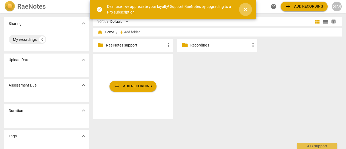
click at [245, 8] on span "close" at bounding box center [246, 9] width 6 height 6
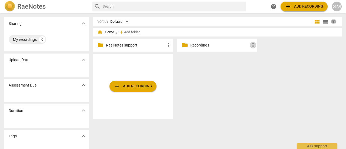
click at [253, 47] on span "more_vert" at bounding box center [253, 45] width 6 height 6
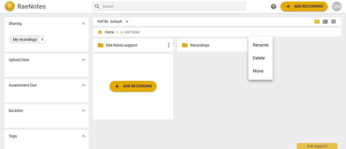
click at [200, 44] on div at bounding box center [173, 74] width 346 height 149
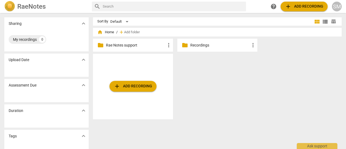
click at [200, 44] on p "Recordings" at bounding box center [221, 45] width 60 height 6
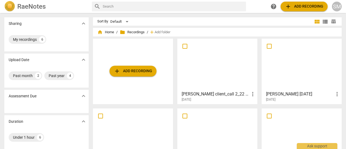
click at [218, 70] on div at bounding box center [217, 65] width 76 height 48
click at [218, 0] on html "RaeNotes search help add Add recording SM Sharing expand_more My recordings 6 U…" at bounding box center [173, 0] width 346 height 0
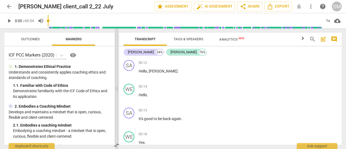
drag, startPoint x: 174, startPoint y: 90, endPoint x: 118, endPoint y: 86, distance: 56.7
click at [118, 86] on span at bounding box center [116, 88] width 3 height 121
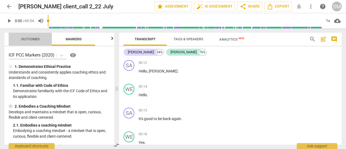
click at [34, 37] on span "Outcomes" at bounding box center [31, 39] width 32 height 7
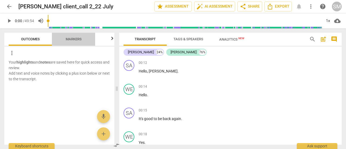
click at [70, 39] on span "Markers" at bounding box center [74, 39] width 16 height 4
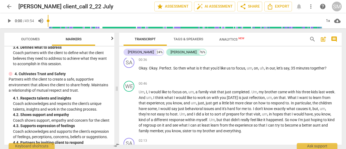
scroll to position [151, 0]
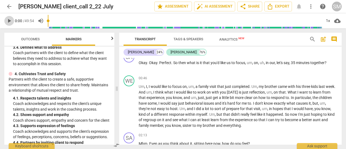
click at [9, 20] on span "play_arrow" at bounding box center [9, 21] width 6 height 6
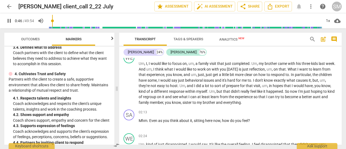
scroll to position [173, 0]
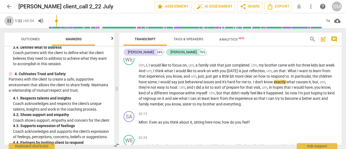
click at [10, 21] on span "pause" at bounding box center [9, 21] width 6 height 6
click at [10, 21] on span "play_arrow" at bounding box center [9, 21] width 6 height 6
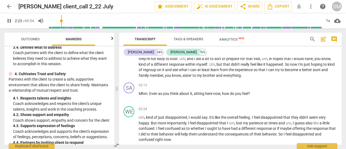
scroll to position [202, 0]
click at [9, 22] on span "pause" at bounding box center [9, 21] width 6 height 6
type input "156"
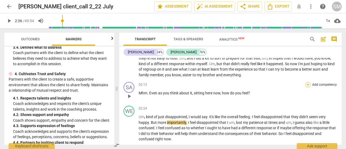
click at [306, 85] on div "+" at bounding box center [308, 84] width 5 height 5
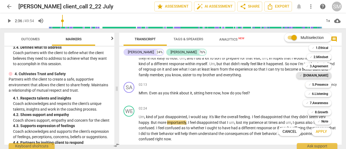
click at [319, 75] on b "[DOMAIN_NAME]" at bounding box center [316, 75] width 25 height 6
click at [323, 130] on span "Apply" at bounding box center [321, 131] width 11 height 5
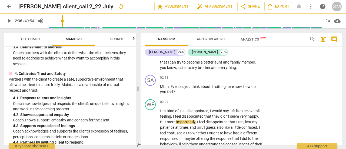
scroll to position [250, 0]
click at [261, 81] on span "keyboard_arrow_right" at bounding box center [263, 78] width 6 height 6
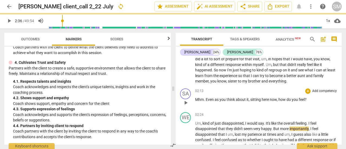
scroll to position [212, 0]
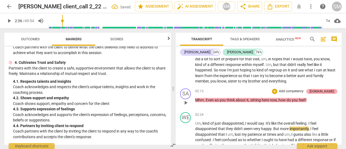
click at [329, 90] on div "[DOMAIN_NAME]" at bounding box center [322, 91] width 25 height 5
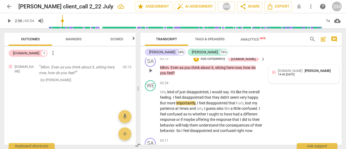
scroll to position [269, 0]
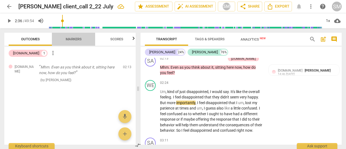
click at [74, 38] on span "Markers" at bounding box center [74, 39] width 16 height 4
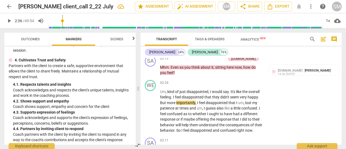
scroll to position [193, 0]
click at [305, 73] on span "[PERSON_NAME]" at bounding box center [318, 70] width 26 height 4
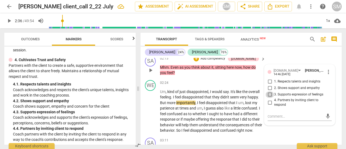
click at [269, 98] on input "3. Supports expression of feelings" at bounding box center [270, 94] width 9 height 6
checkbox input "true"
click at [279, 131] on div "WE play_arrow pause 02:24 + Add competency keyboard_arrow_right Um , kind of ju…" at bounding box center [241, 107] width 201 height 58
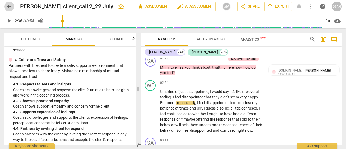
click at [9, 6] on span "arrow_back" at bounding box center [9, 6] width 6 height 6
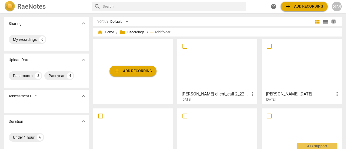
click at [211, 71] on div at bounding box center [217, 65] width 76 height 48
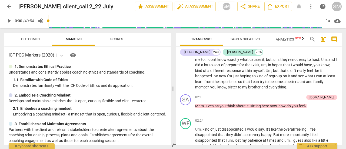
scroll to position [209, 0]
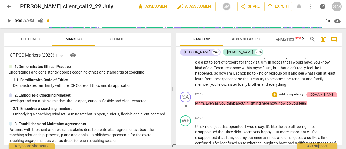
click at [328, 94] on div "[DOMAIN_NAME]" at bounding box center [322, 94] width 25 height 5
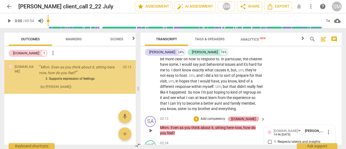
scroll to position [297, 0]
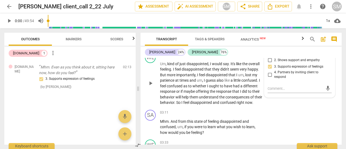
click at [288, 108] on div "WE play_arrow pause 02:24 + Add competency keyboard_arrow_right Um , kind of ju…" at bounding box center [241, 79] width 201 height 58
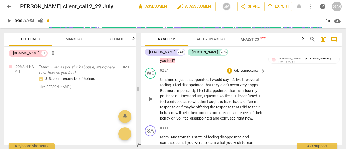
scroll to position [282, 0]
click at [188, 98] on p "Um , kind of just disappointed , I would say . It's like the overall feeling . …" at bounding box center [211, 99] width 103 height 44
click at [9, 21] on span "play_arrow" at bounding box center [9, 21] width 6 height 6
drag, startPoint x: 49, startPoint y: 20, endPoint x: 57, endPoint y: 20, distance: 7.6
click at [57, 20] on input "range" at bounding box center [185, 20] width 274 height 17
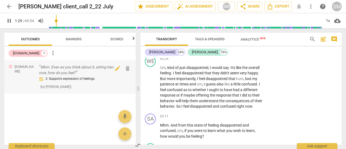
scroll to position [300, 0]
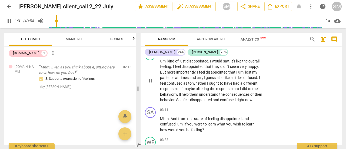
click at [171, 63] on span "kind" at bounding box center [172, 61] width 8 height 4
click at [150, 84] on span "pause" at bounding box center [151, 80] width 6 height 6
click at [151, 84] on span "play_arrow" at bounding box center [151, 80] width 6 height 6
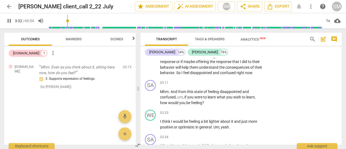
scroll to position [328, 0]
click at [244, 85] on p "Add competency" at bounding box center [247, 82] width 26 height 5
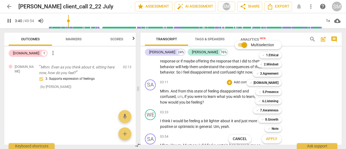
click at [154, 138] on div at bounding box center [173, 74] width 346 height 149
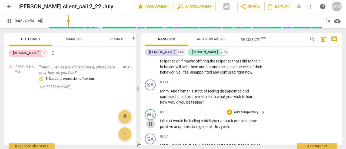
click at [152, 127] on span "pause" at bounding box center [151, 124] width 6 height 6
type input "223"
click at [263, 86] on span "keyboard_arrow_right" at bounding box center [263, 83] width 6 height 6
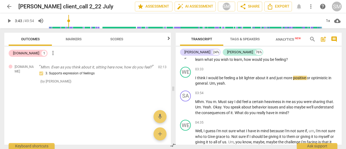
scroll to position [289, 0]
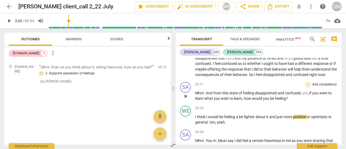
click at [306, 86] on div "+" at bounding box center [308, 84] width 5 height 5
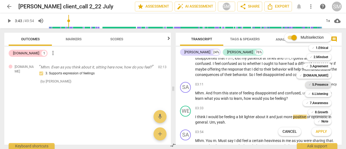
click at [319, 85] on b "5.Presence" at bounding box center [321, 84] width 16 height 6
click at [325, 133] on span "Apply" at bounding box center [321, 131] width 11 height 5
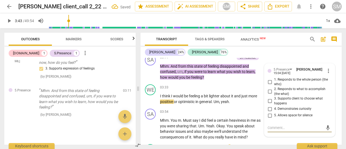
scroll to position [353, 0]
click at [270, 104] on input "3. Supports client to choose what happens" at bounding box center [270, 101] width 9 height 6
checkbox input "true"
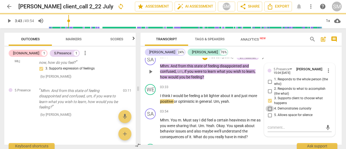
click at [269, 112] on input "4. Demonstrates curiosity" at bounding box center [270, 109] width 9 height 6
checkbox input "true"
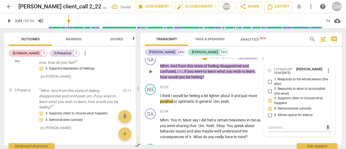
click at [216, 60] on p "Add competency" at bounding box center [222, 57] width 26 height 5
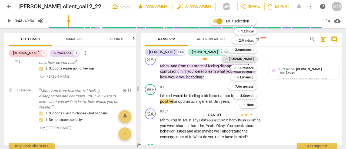
click at [252, 58] on b "[DOMAIN_NAME]" at bounding box center [241, 59] width 25 height 6
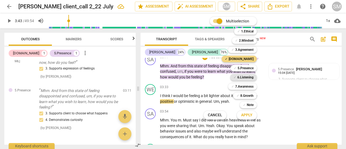
click at [247, 77] on b "6.Listening" at bounding box center [246, 77] width 16 height 6
click at [248, 114] on span "Apply" at bounding box center [246, 115] width 11 height 5
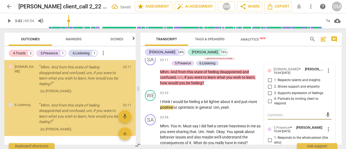
scroll to position [100, 0]
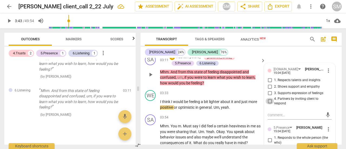
click at [269, 104] on input "4. Partners by inviting client to respond" at bounding box center [270, 101] width 9 height 6
checkbox input "true"
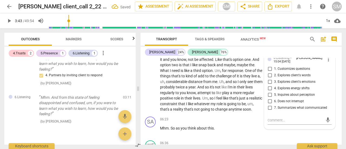
scroll to position [498, 0]
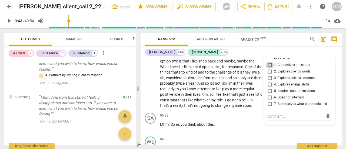
click at [270, 68] on input "1. Customizes questions" at bounding box center [270, 65] width 9 height 6
checkbox input "true"
click at [269, 75] on input "2. Explores client's words" at bounding box center [270, 71] width 9 height 6
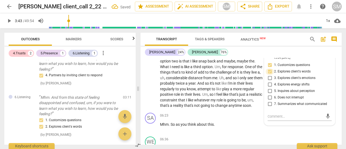
click at [269, 75] on input "2. Explores client's words" at bounding box center [270, 71] width 9 height 6
click at [268, 75] on input "2. Explores client's words" at bounding box center [270, 71] width 9 height 6
checkbox input "true"
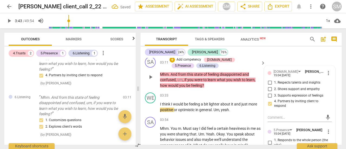
scroll to position [346, 0]
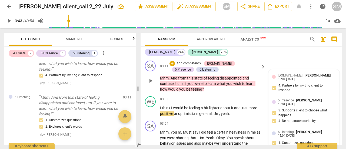
click at [192, 66] on p "Add competency" at bounding box center [189, 63] width 26 height 5
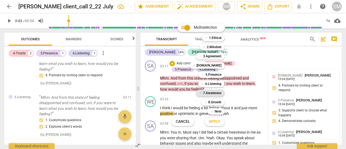
click at [213, 93] on b "7.Awareness" at bounding box center [212, 93] width 18 height 6
click at [214, 121] on span "Apply" at bounding box center [214, 121] width 11 height 5
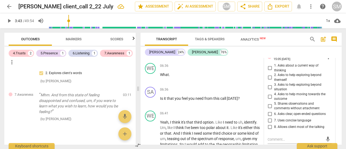
scroll to position [572, 0]
click at [271, 117] on input "6. Asks clear, open-ended questions" at bounding box center [270, 113] width 9 height 6
checkbox input "true"
click at [271, 123] on input "7. Uses concise language" at bounding box center [270, 120] width 9 height 6
checkbox input "true"
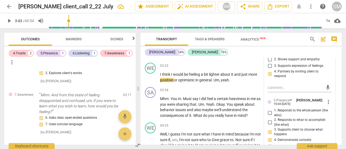
scroll to position [381, 0]
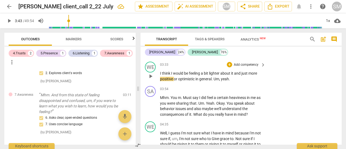
click at [245, 82] on p "I think I would be feeling a bit lighter about it and just more positive or opt…" at bounding box center [211, 76] width 103 height 11
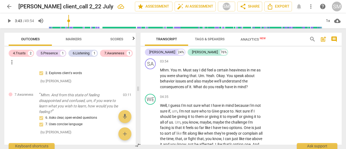
scroll to position [413, 0]
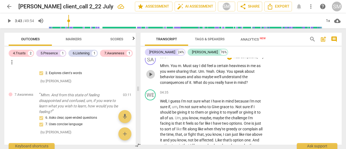
click at [150, 78] on span "play_arrow" at bounding box center [151, 74] width 6 height 6
click at [151, 78] on span "pause" at bounding box center [151, 74] width 6 height 6
type input "274"
click at [246, 60] on p "Add competency" at bounding box center [247, 57] width 26 height 5
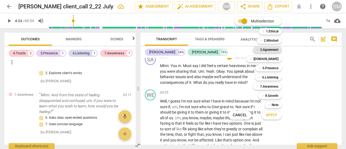
click at [270, 50] on b "3.Agreement" at bounding box center [269, 50] width 18 height 6
click at [273, 116] on span "Apply" at bounding box center [271, 115] width 11 height 5
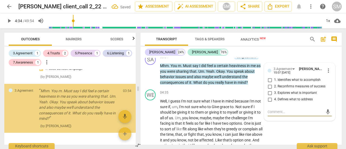
scroll to position [219, 0]
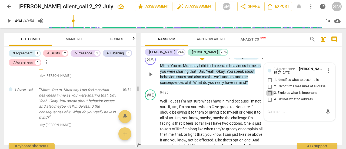
click at [269, 96] on input "3. Explores what is important" at bounding box center [270, 93] width 9 height 6
checkbox input "true"
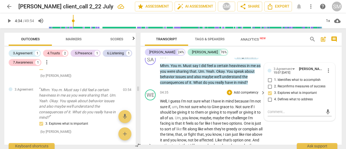
click at [270, 140] on div "WE play_arrow pause 04:35 + Add competency keyboard_arrow_right Well , I guess …" at bounding box center [241, 141] width 201 height 108
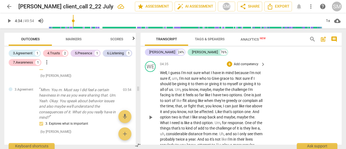
scroll to position [447, 0]
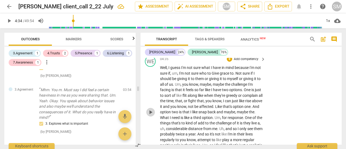
click at [150, 116] on span "play_arrow" at bounding box center [151, 112] width 6 height 6
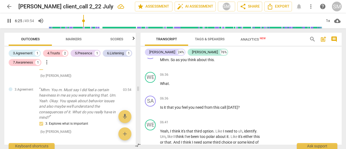
scroll to position [565, 0]
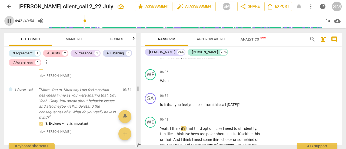
click at [9, 21] on span "pause" at bounding box center [9, 21] width 6 height 6
type input "403"
click at [150, 80] on div "WE" at bounding box center [150, 74] width 11 height 11
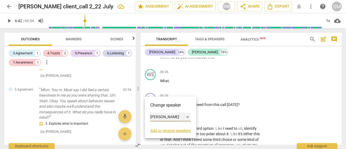
click at [188, 116] on div "[PERSON_NAME]" at bounding box center [171, 117] width 41 height 9
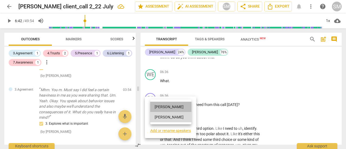
click at [165, 105] on li "[PERSON_NAME]" at bounding box center [171, 107] width 41 height 10
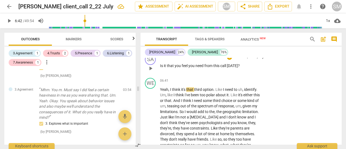
scroll to position [591, 0]
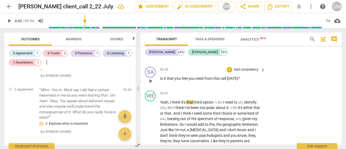
click at [242, 72] on p "Add competency" at bounding box center [247, 69] width 26 height 5
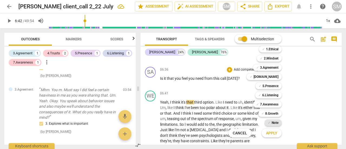
click at [274, 123] on b "Note" at bounding box center [275, 123] width 7 height 6
click at [274, 134] on span "Apply" at bounding box center [271, 133] width 11 height 5
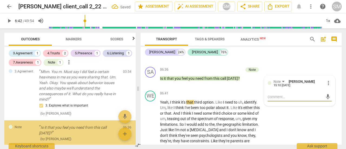
scroll to position [263, 0]
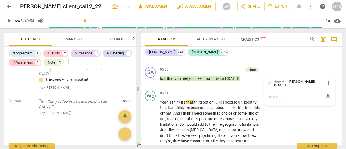
type textarea "I"
type textarea "I o"
type textarea "I oc"
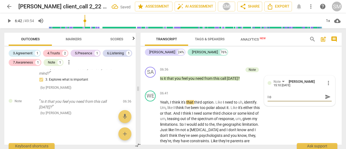
type textarea "I oc"
type textarea "I ocx"
type textarea "I ocxu"
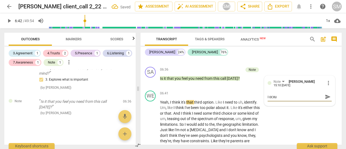
type textarea "I ocxul"
type textarea "I ocxuld"
type textarea "I ocxul"
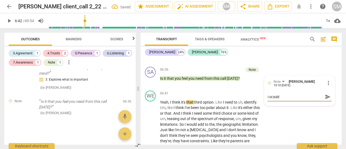
type textarea "I ocxul"
type textarea "I ocxu"
type textarea "I ocx"
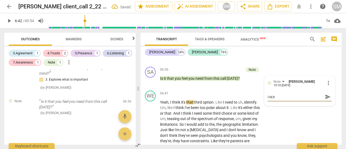
type textarea "I oc"
type textarea "I o"
type textarea "I"
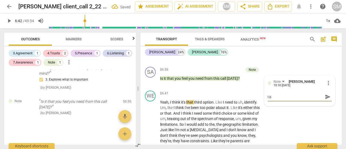
type textarea "I"
type textarea "I c"
type textarea "I cp"
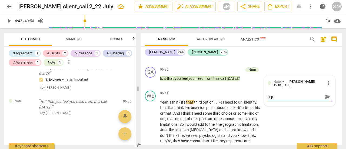
type textarea "I c"
type textarea "I co"
type textarea "I cou"
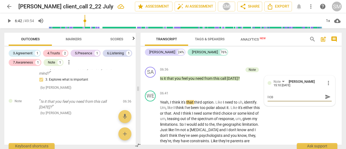
type textarea "I cou"
type textarea "I coul"
type textarea "I could"
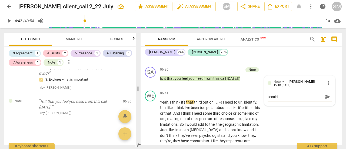
type textarea "I could"
type textarea "I could h"
type textarea "I could ha"
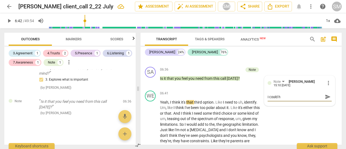
type textarea "I could ha"
type textarea "I could hav"
type textarea "I could have"
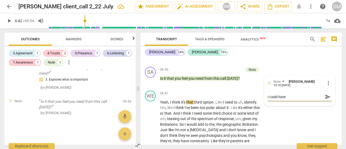
type textarea "I could have"
type textarea "I could have s"
type textarea "I could have su"
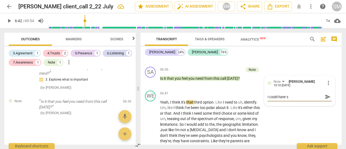
type textarea "I could have su"
type textarea "I could have sum"
type textarea "I could have summ"
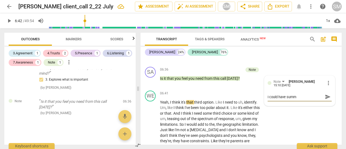
type textarea "I could have summa"
type textarea "I could have summar"
type textarea "I could have summari"
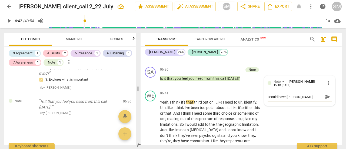
type textarea "I could have summari"
type textarea "I could have summaris"
type textarea "I could have summarise"
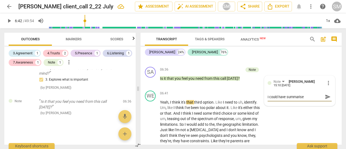
type textarea "I could have summarised"
type textarea "I could have summarised i"
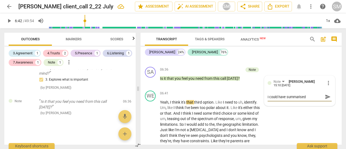
type textarea "I could have summarised i"
type textarea "I could have summarised it"
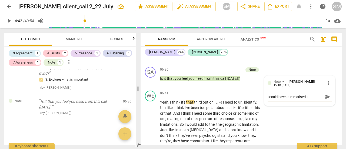
type textarea "I could have summarised it b"
type textarea "I could have summarised it by"
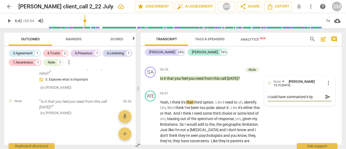
type textarea "I could have summarised it by"
type textarea "I could have summarised it by s"
type textarea "I could have summarised it by sa"
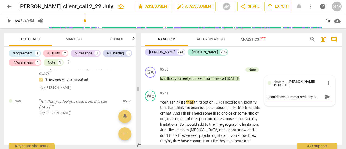
type textarea "I could have summarised it by say"
type textarea "I could have summarised it by sayi"
type textarea "I could have summarised it by sayin"
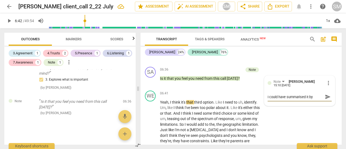
type textarea "I could have summarised it by sayin"
type textarea "I could have summarised it by saying"
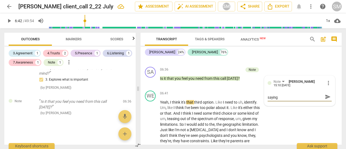
type textarea "I could have summarised it by saying t"
type textarea "I could have summarised it by saying th"
type textarea "I could have summarised it by saying tha"
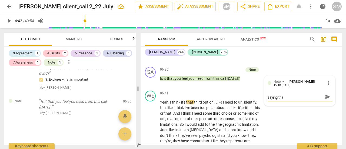
type textarea "I could have summarised it by saying that"
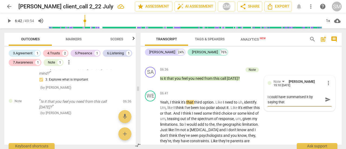
type textarea "I could have summarised it by saying that a"
type textarea "I could have summarised it by saying that as"
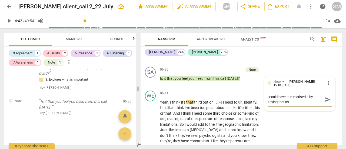
type textarea "I could have summarised it by saying that as"
type textarea "I could have summarised it by saying that as y"
type textarea "I could have summarised it by saying that as yo"
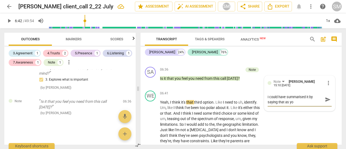
type textarea "I could have summarised it by saying that as you"
type textarea "I could have summarised it by saying that as you t"
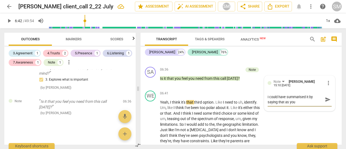
type textarea "I could have summarised it by saying that as you t"
type textarea "I could have summarised it by saying that as you th"
type textarea "I could have summarised it by saying that as you thi"
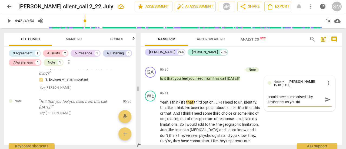
type textarea "I could have summarised it by saying that as you thin"
type textarea "I could have summarised it by saying that as you think"
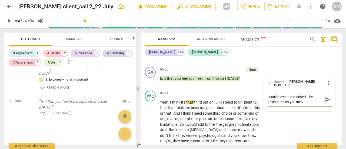
type textarea "I could have summarised it by saying that as you think"
type textarea "I could have summarised it by saying that as you think a"
type textarea "I could have summarised it by saying that as you think ab"
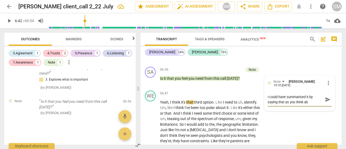
type textarea "I could have summarised it by saying that as you think abo"
type textarea "I could have summarised it by saying that as you think abou"
type textarea "I could have summarised it by saying that as you think about"
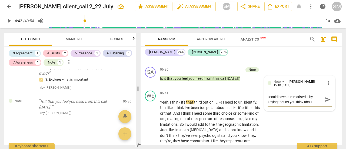
type textarea "I could have summarised it by saying that as you think about"
type textarea "I could have summarised it by saying that as you think about w"
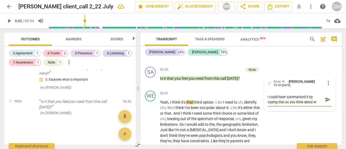
type textarea "I could have summarised it by saying that as you think about wh"
type textarea "I could have summarised it by saying that as you think about who"
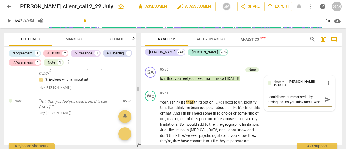
type textarea "I could have summarised it by saying that as you think about who"
type textarea "I could have summarised it by saying that as you think about who t"
type textarea "I could have summarised it by saying that as you think about who to"
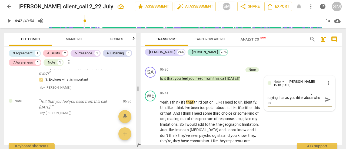
type textarea "I could have summarised it by saying that as you think about who to g"
type textarea "I could have summarised it by saying that as you think about who to gi"
type textarea "I could have summarised it by saying that as you think about who to giv"
type textarea "I could have summarised it by saying that as you think about who to give"
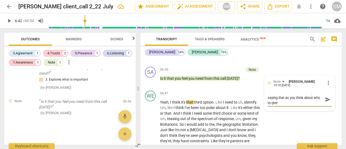
type textarea "I could have summarised it by saying that as you think about who to give"
type textarea "I could have summarised it by saying that as you think about who to give g"
type textarea "I could have summarised it by saying that as you think about who to give gr"
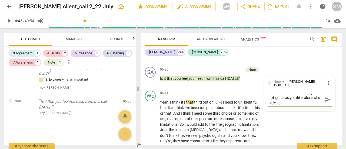
type textarea "I could have summarised it by saying that as you think about who to give gr"
type textarea "I could have summarised it by saying that as you think about who to give gra"
type textarea "I could have summarised it by saying that as you think about who to give grac"
type textarea "I could have summarised it by saying that as you think about who to give grace"
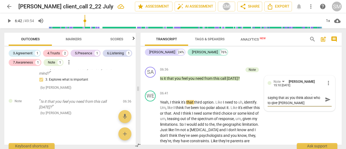
type textarea "I could have summarised it by saying that as you think about who to give grace"
type textarea "I could have summarised it by saying that as you think about who to give grace t"
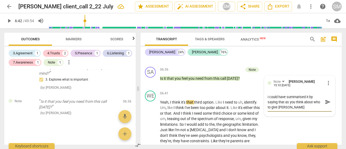
type textarea "I could have summarised it by saying that as you think about who to give grace …"
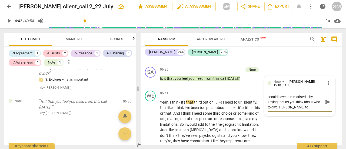
type textarea "I could have summarised it by saying that as you think about who to give grace …"
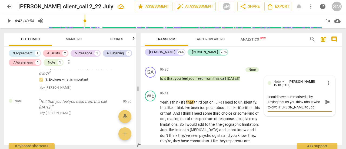
type textarea "I could have summarised it by saying that as you think about who to give grace …"
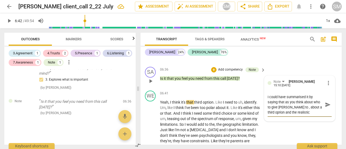
click at [271, 115] on textarea "I could have summarised it by saying that as you think about who to give grace …" at bounding box center [295, 104] width 55 height 21
drag, startPoint x: 279, startPoint y: 114, endPoint x: 284, endPoint y: 119, distance: 7.3
click at [284, 115] on textarea "I could have summarised it by saying that as you think about who to give grace …" at bounding box center [295, 104] width 55 height 21
click at [321, 110] on textarea "I could asked- as you think about who to give grace to , about a third option a…" at bounding box center [295, 101] width 55 height 15
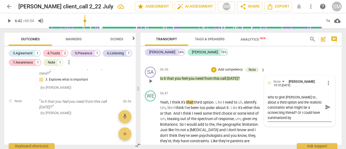
scroll to position [4, 0]
drag, startPoint x: 267, startPoint y: 113, endPoint x: 284, endPoint y: 124, distance: 20.4
click at [284, 120] on textarea "I could asked- as you think about who to give grace to , about a third option a…" at bounding box center [295, 107] width 55 height 26
click at [303, 120] on textarea "I could asked- as you think about who to give grace to , about a third option a…" at bounding box center [295, 107] width 55 height 26
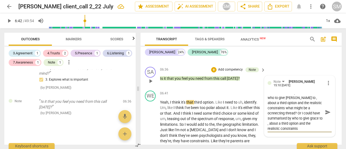
scroll to position [593, 0]
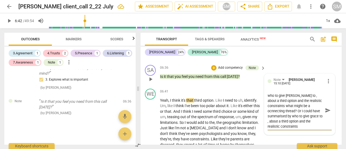
click at [300, 129] on textarea "I could asked- as you think about who to give grace to , about a third option a…" at bounding box center [295, 111] width 55 height 36
click at [303, 129] on textarea "I could asked- as you think about who to give grace to , about a third option a…" at bounding box center [295, 111] width 55 height 36
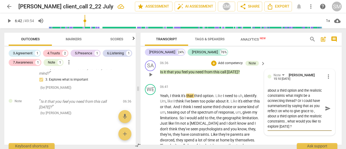
scroll to position [598, 0]
click at [231, 65] on p "Add competency" at bounding box center [231, 62] width 26 height 5
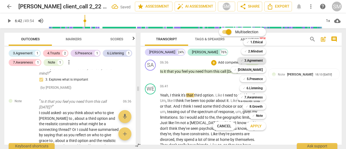
click at [245, 59] on b "3.Agreement" at bounding box center [254, 60] width 18 height 6
click at [254, 124] on span "Apply" at bounding box center [256, 126] width 11 height 5
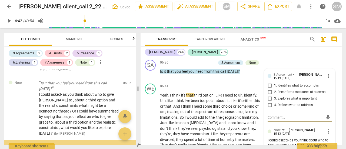
scroll to position [328, 0]
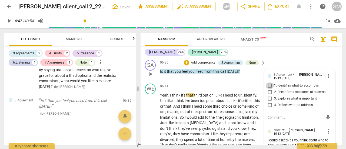
click at [268, 89] on input "1. Identifies what to accomplish" at bounding box center [270, 86] width 9 height 6
click at [267, 102] on input "3. Explores what is important" at bounding box center [270, 99] width 9 height 6
click at [267, 109] on input "4. Defines what to address" at bounding box center [270, 105] width 9 height 6
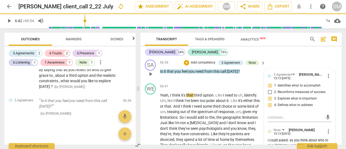
click at [205, 66] on div "+ Add competency" at bounding box center [200, 62] width 32 height 5
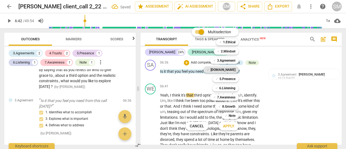
click at [228, 68] on b "[DOMAIN_NAME]" at bounding box center [223, 70] width 25 height 6
click at [227, 129] on button "Apply" at bounding box center [229, 126] width 20 height 10
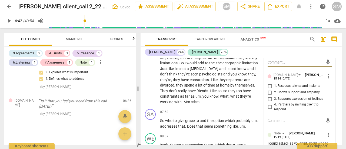
scroll to position [655, 0]
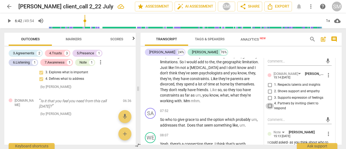
click at [269, 109] on input "4. Partners by inviting client to respond" at bounding box center [270, 106] width 9 height 6
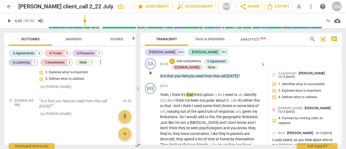
scroll to position [596, 0]
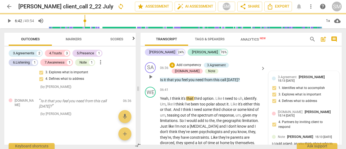
click at [191, 68] on p "Add competency" at bounding box center [189, 65] width 26 height 5
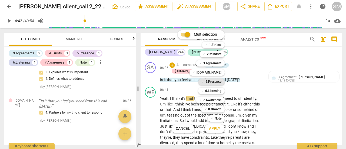
click at [215, 79] on b "5.Presence" at bounding box center [214, 82] width 16 height 6
click at [212, 89] on b "6.Listening" at bounding box center [213, 91] width 16 height 6
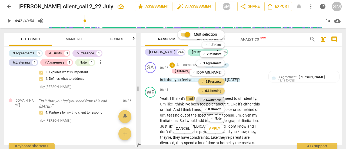
click at [210, 99] on b "7.Awareness" at bounding box center [212, 100] width 18 height 6
click at [211, 127] on span "Apply" at bounding box center [214, 128] width 11 height 5
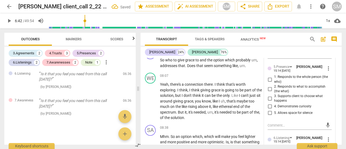
scroll to position [720, 0]
click at [267, 83] on input "1. Responds to the whole person (the who)" at bounding box center [270, 79] width 9 height 6
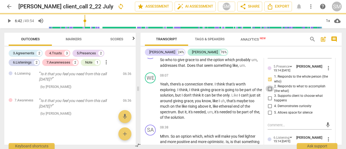
click at [267, 92] on input "2. Responds to what to accomplish (the what)" at bounding box center [270, 89] width 9 height 6
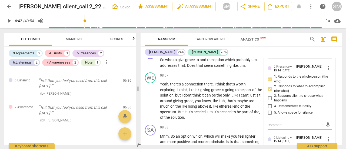
scroll to position [469, 0]
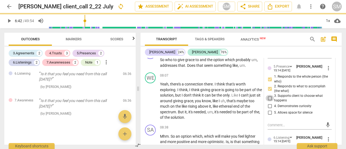
click at [267, 102] on input "3. Supports client to choose what happens" at bounding box center [270, 98] width 9 height 6
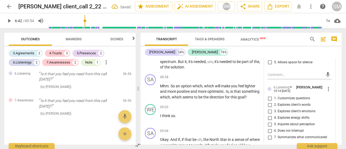
scroll to position [772, 0]
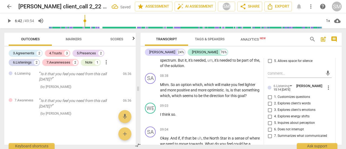
click at [270, 64] on input "5. Allows space for silence" at bounding box center [270, 61] width 9 height 6
click at [270, 100] on input "1. Customizes questions" at bounding box center [270, 97] width 9 height 6
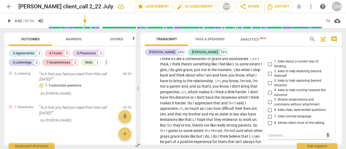
scroll to position [883, 0]
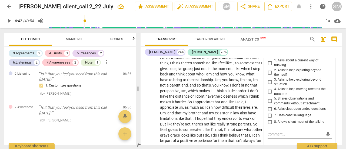
click at [270, 119] on input "7. Uses concise language" at bounding box center [270, 115] width 9 height 6
click at [269, 125] on input "8. Allows client most of the talking" at bounding box center [270, 122] width 9 height 6
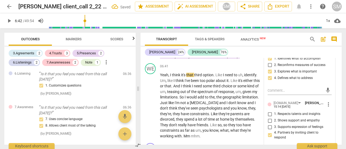
scroll to position [622, 0]
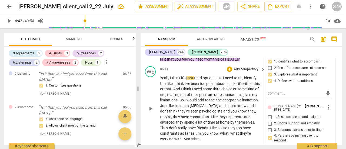
click at [180, 108] on span "I'm" at bounding box center [178, 106] width 6 height 4
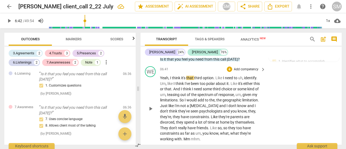
click at [150, 112] on span "play_arrow" at bounding box center [151, 109] width 6 height 6
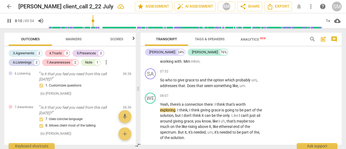
scroll to position [700, 0]
click at [150, 124] on span "pause" at bounding box center [151, 121] width 6 height 6
click at [248, 74] on p "Add competency" at bounding box center [247, 71] width 26 height 5
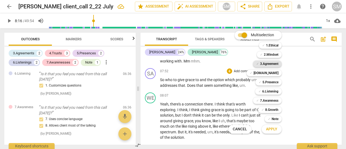
click at [266, 63] on b "3.Agreement" at bounding box center [269, 64] width 18 height 6
click at [270, 74] on b "[DOMAIN_NAME]" at bounding box center [266, 73] width 25 height 6
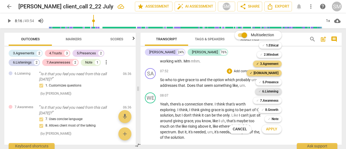
click at [267, 92] on b "6.Listening" at bounding box center [271, 91] width 16 height 6
click at [263, 82] on b "5.Presence" at bounding box center [271, 82] width 16 height 6
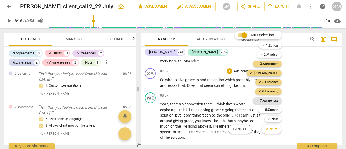
click at [263, 100] on b "7.Awareness" at bounding box center [269, 100] width 18 height 6
click at [270, 132] on button "Apply" at bounding box center [272, 130] width 20 height 10
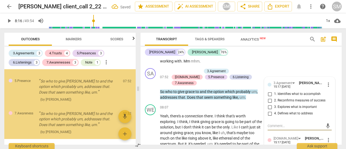
scroll to position [669, 0]
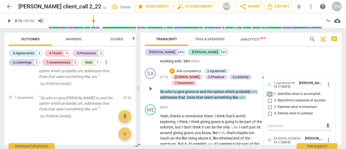
click at [268, 97] on input "1. Identifies what to accomplish" at bounding box center [270, 94] width 9 height 6
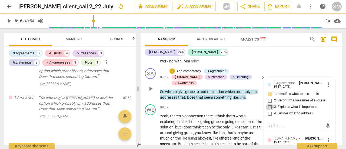
click at [268, 110] on input "3. Explores what is important" at bounding box center [270, 107] width 9 height 6
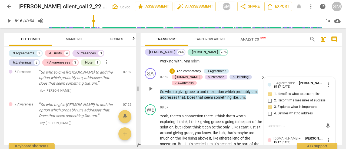
scroll to position [675, 0]
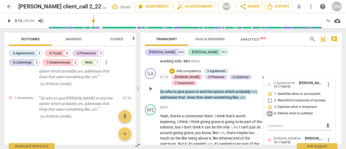
click at [269, 117] on input "4. Defines what to address" at bounding box center [270, 113] width 9 height 6
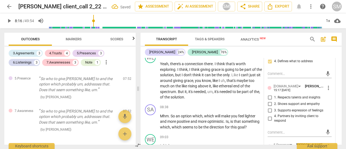
scroll to position [688, 0]
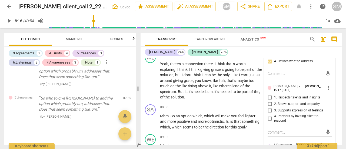
click at [270, 122] on input "4. Partners by inviting client to respond" at bounding box center [270, 118] width 9 height 6
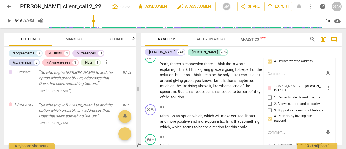
scroll to position [695, 0]
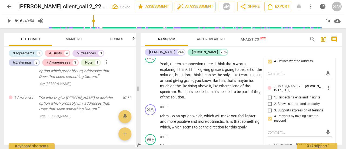
click at [271, 107] on input "2. Shows support and empathy" at bounding box center [270, 104] width 9 height 6
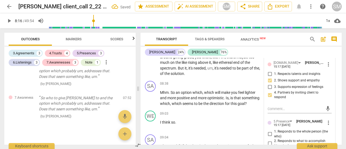
scroll to position [780, 0]
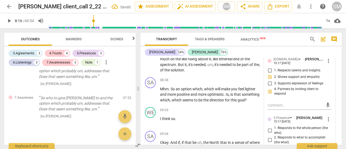
click at [269, 80] on input "2. Shows support and empathy" at bounding box center [270, 77] width 9 height 6
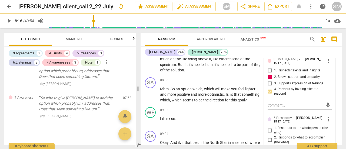
click at [271, 87] on input "3. Supports expression of feelings" at bounding box center [270, 83] width 9 height 6
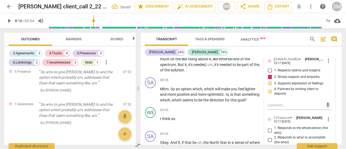
scroll to position [702, 0]
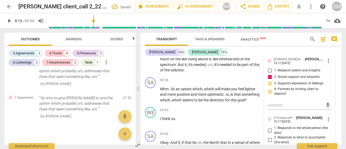
click at [271, 80] on input "2. Shows support and empathy" at bounding box center [270, 77] width 9 height 6
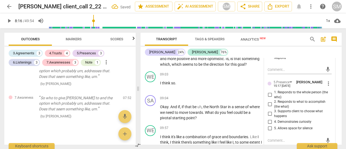
scroll to position [816, 0]
click at [267, 107] on input "2. Responds to what to accomplish (the what)" at bounding box center [270, 104] width 9 height 6
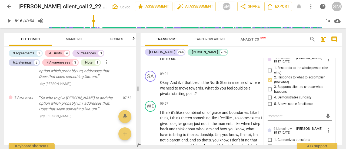
scroll to position [842, 0]
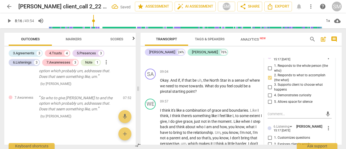
click at [268, 91] on input "3. Supports client to choose what happens" at bounding box center [270, 87] width 9 height 6
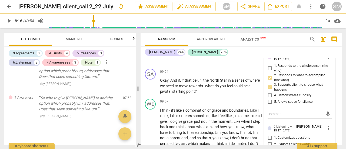
click at [270, 99] on input "4. Demonstrates curiosity" at bounding box center [270, 95] width 9 height 6
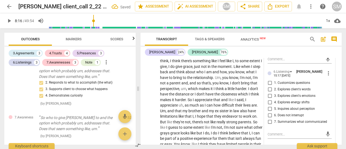
scroll to position [897, 0]
click at [269, 92] on input "2. Explores client's words" at bounding box center [270, 89] width 9 height 6
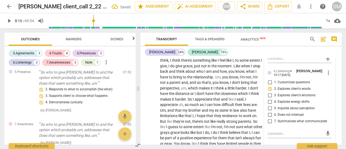
scroll to position [708, 0]
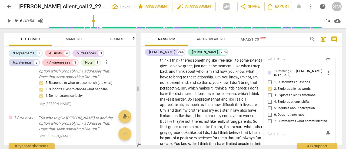
click at [269, 118] on input "6. Does not interrupt" at bounding box center [270, 115] width 9 height 6
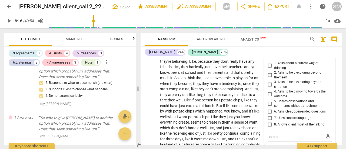
scroll to position [991, 0]
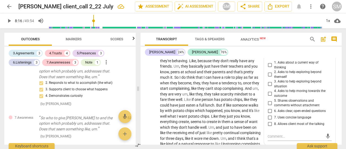
click at [272, 121] on input "7. Uses concise language" at bounding box center [270, 118] width 9 height 6
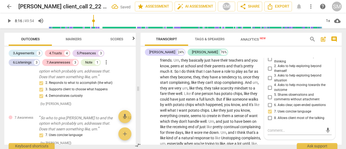
scroll to position [999, 0]
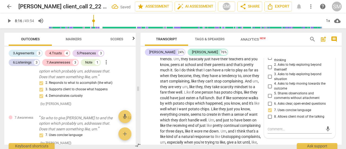
click at [270, 120] on input "8. Allows client most of the talking" at bounding box center [270, 117] width 9 height 6
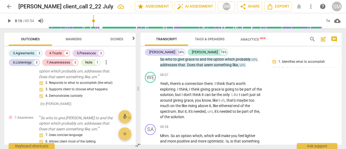
scroll to position [724, 0]
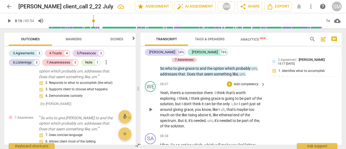
click at [151, 112] on span "play_arrow" at bounding box center [151, 109] width 6 height 6
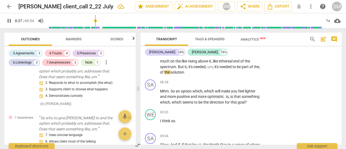
scroll to position [781, 0]
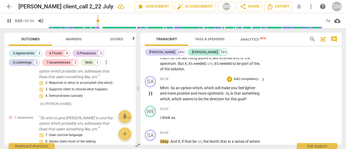
click at [241, 101] on span "goal" at bounding box center [241, 99] width 7 height 4
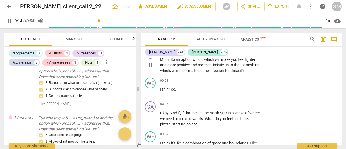
scroll to position [810, 0]
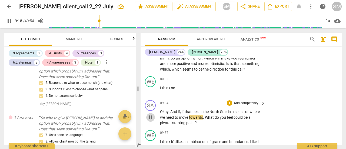
click at [150, 121] on span "pause" at bounding box center [151, 117] width 6 height 6
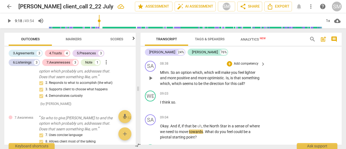
scroll to position [793, 0]
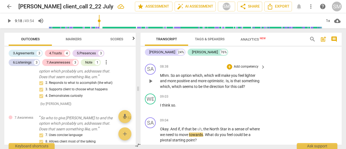
click at [241, 69] on p "Add competency" at bounding box center [247, 66] width 26 height 5
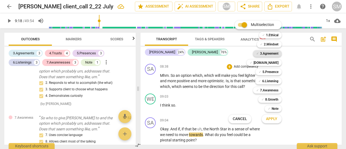
click at [269, 53] on b "3.Agreement" at bounding box center [269, 53] width 18 height 6
click at [272, 63] on b "[DOMAIN_NAME]" at bounding box center [266, 63] width 25 height 6
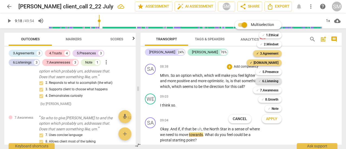
click at [266, 80] on b "6.Listening" at bounding box center [271, 81] width 16 height 6
click at [272, 117] on span "Apply" at bounding box center [271, 118] width 11 height 5
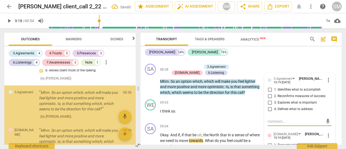
scroll to position [859, 0]
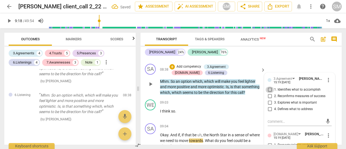
click at [268, 93] on input "1. Identifies what to accomplish" at bounding box center [270, 90] width 9 height 6
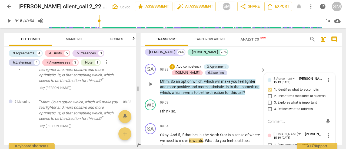
scroll to position [866, 0]
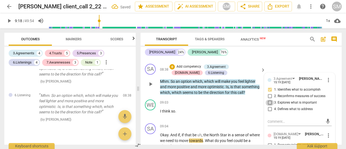
click at [267, 106] on input "3. Explores what is important" at bounding box center [270, 103] width 9 height 6
click at [268, 113] on input "4. Defines what to address" at bounding box center [270, 109] width 9 height 6
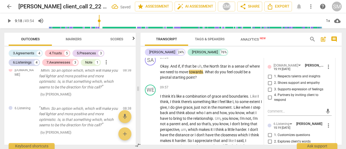
scroll to position [879, 0]
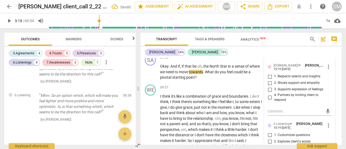
click at [268, 91] on input "3. Supports expression of feelings" at bounding box center [270, 89] width 9 height 6
click at [269, 101] on input "4. Partners by inviting client to respond" at bounding box center [270, 97] width 9 height 6
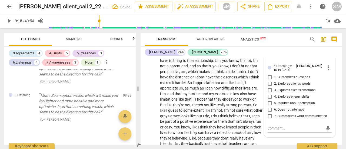
scroll to position [921, 0]
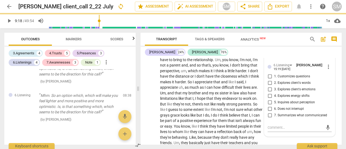
click at [271, 86] on input "2. Explores client's words" at bounding box center [270, 83] width 9 height 6
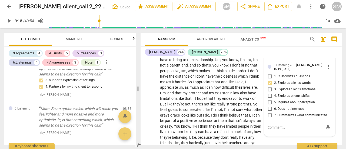
click at [267, 80] on input "1. Customizes questions" at bounding box center [270, 76] width 9 height 6
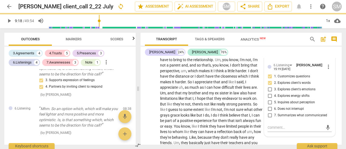
click at [267, 112] on input "6. Does not interrupt" at bounding box center [270, 109] width 9 height 6
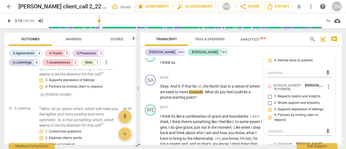
scroll to position [842, 0]
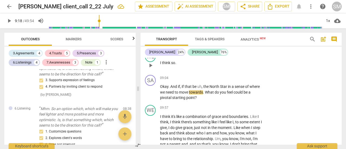
click at [245, 66] on p "I think so ." at bounding box center [211, 63] width 103 height 6
click at [250, 79] on div "SA play_arrow pause 09:04 + Add competency keyboard_arrow_right Okay . And if ,…" at bounding box center [241, 88] width 201 height 30
click at [254, 81] on p "Add competency" at bounding box center [247, 78] width 26 height 5
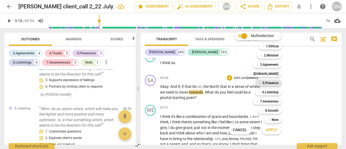
click at [272, 84] on b "5.Presence" at bounding box center [271, 83] width 16 height 6
click at [274, 91] on b "6.Listening" at bounding box center [271, 92] width 16 height 6
click at [273, 130] on span "Apply" at bounding box center [271, 129] width 11 height 5
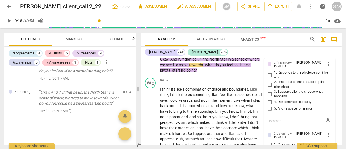
scroll to position [869, 0]
click at [270, 87] on input "2. Responds to what to accomplish (the what)" at bounding box center [270, 84] width 9 height 6
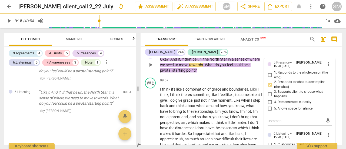
click at [269, 97] on input "3. Supports client to choose what happens" at bounding box center [270, 94] width 9 height 6
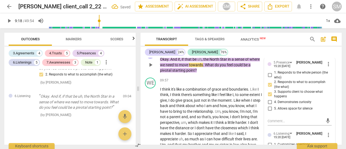
click at [267, 104] on input "4. Demonstrates curiosity" at bounding box center [270, 102] width 9 height 6
click at [270, 112] on input "5. Allows space for silence" at bounding box center [270, 109] width 9 height 6
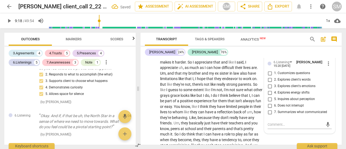
scroll to position [942, 0]
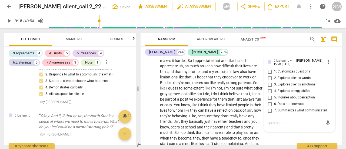
click at [269, 107] on input "6. Does not interrupt" at bounding box center [270, 104] width 9 height 6
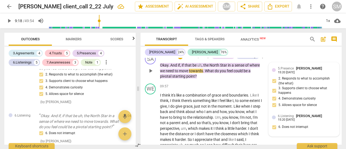
scroll to position [862, 0]
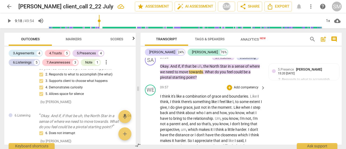
click at [250, 104] on span "extent" at bounding box center [255, 102] width 11 height 4
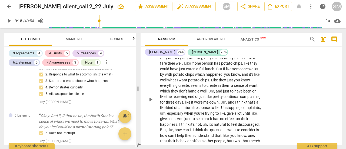
scroll to position [1034, 0]
click at [152, 103] on span "play_arrow" at bounding box center [151, 99] width 6 height 6
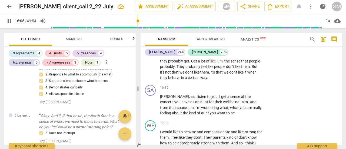
scroll to position [1230, 0]
click at [161, 99] on span "Andy" at bounding box center [174, 96] width 29 height 4
click at [247, 90] on p "Add competency" at bounding box center [247, 87] width 26 height 5
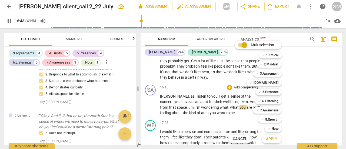
click at [151, 117] on div at bounding box center [173, 74] width 346 height 149
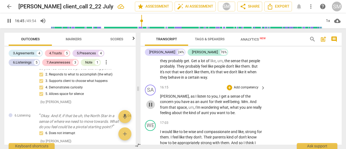
click at [150, 108] on span "pause" at bounding box center [151, 105] width 6 height 6
click at [247, 90] on div "+ Add competency" at bounding box center [243, 87] width 32 height 5
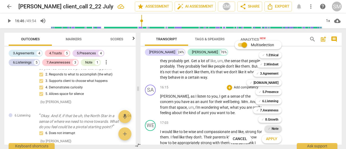
click at [272, 128] on b "Note" at bounding box center [275, 129] width 7 height 6
click at [271, 142] on button "Apply" at bounding box center [272, 139] width 20 height 10
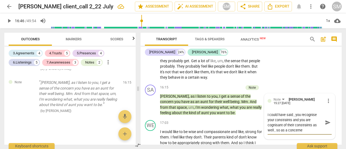
scroll to position [0, 0]
click at [276, 133] on textarea "I could have said , you recognise your constraints and you are cognisant of the…" at bounding box center [295, 122] width 55 height 21
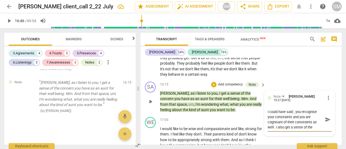
click at [287, 122] on textarea "I could have said , you recognise your constraints and you are cognisant of the…" at bounding box center [295, 119] width 55 height 21
click at [308, 130] on textarea "I could have prefixed my ques with -" you recognise your constraints and you ar…" at bounding box center [295, 119] width 55 height 21
click at [233, 87] on p "Add competency" at bounding box center [231, 84] width 26 height 5
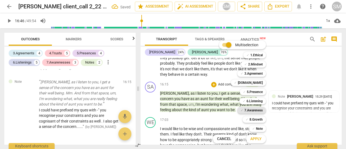
click at [247, 111] on b "7.Awareness" at bounding box center [254, 110] width 18 height 6
click at [253, 73] on b "3.Agreement" at bounding box center [254, 73] width 18 height 6
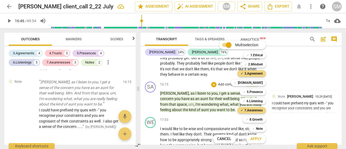
click at [254, 78] on div "✓ 4.Trust 4" at bounding box center [251, 82] width 45 height 9
drag, startPoint x: 254, startPoint y: 83, endPoint x: 254, endPoint y: 94, distance: 10.8
click at [254, 94] on div "Multiselection m ✓ 1.Ethical 1 ✓ 2.Mindset 2 ✓ 3.Agreement 3 ✓ [DOMAIN_NAME] 4 …" at bounding box center [244, 92] width 66 height 106
click at [254, 94] on b "5.Presence" at bounding box center [255, 92] width 16 height 6
click at [254, 100] on b "6.Listening" at bounding box center [255, 101] width 16 height 6
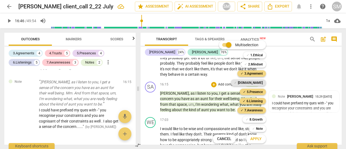
click at [254, 82] on b "[DOMAIN_NAME]" at bounding box center [250, 83] width 25 height 6
click at [252, 138] on span "Apply" at bounding box center [256, 138] width 11 height 5
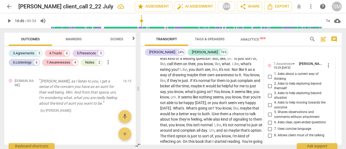
scroll to position [1527, 0]
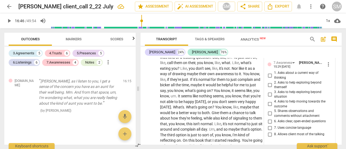
click at [266, 79] on input "1. Asks about a current way of thinking" at bounding box center [270, 75] width 9 height 6
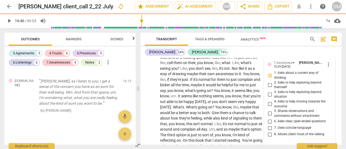
click at [269, 107] on input "4. Asks to help moving towards the outcome" at bounding box center [270, 104] width 9 height 6
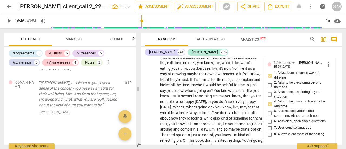
scroll to position [1307, 0]
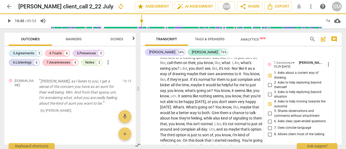
click at [269, 98] on input "3. Asks to help exploring beyond situation" at bounding box center [270, 94] width 9 height 6
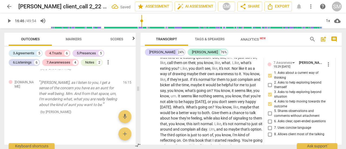
scroll to position [1320, 0]
click at [271, 117] on input "5. Shares observations and comments without attachment" at bounding box center [270, 113] width 9 height 6
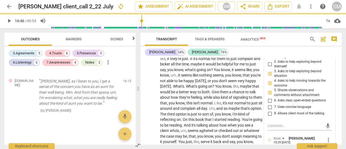
scroll to position [1550, 0]
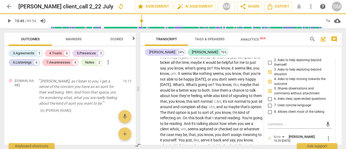
click at [269, 94] on input "5. Shares observations and comments without attachment" at bounding box center [270, 91] width 9 height 6
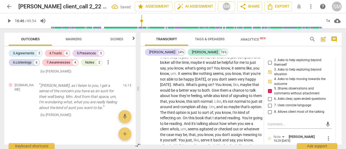
scroll to position [1330, 0]
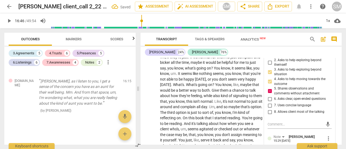
click at [270, 94] on input "5. Shares observations and comments without attachment" at bounding box center [270, 91] width 9 height 6
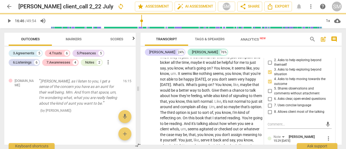
click at [269, 109] on input "7. Uses concise language" at bounding box center [270, 105] width 9 height 6
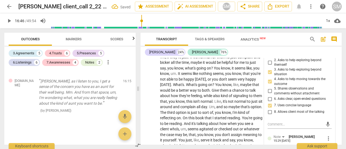
scroll to position [1320, 0]
click at [269, 115] on input "8. Allows client most of the talking" at bounding box center [270, 112] width 9 height 6
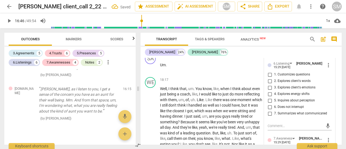
scroll to position [1333, 0]
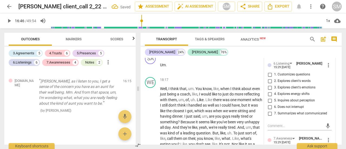
click at [270, 110] on input "6. Does not interrupt" at bounding box center [270, 107] width 9 height 6
click at [268, 110] on input "6. Does not interrupt" at bounding box center [270, 107] width 9 height 6
click at [267, 110] on input "6. Does not interrupt" at bounding box center [270, 107] width 9 height 6
click at [269, 97] on input "4. Explores energy shifts" at bounding box center [270, 94] width 9 height 6
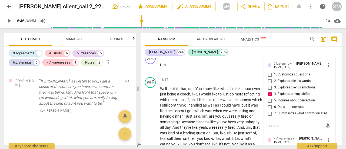
click at [269, 97] on input "4. Explores energy shifts" at bounding box center [270, 94] width 9 height 6
click at [270, 91] on input "3. Explores client's emotions" at bounding box center [270, 87] width 9 height 6
click at [270, 78] on input "1. Customizes questions" at bounding box center [270, 74] width 9 height 6
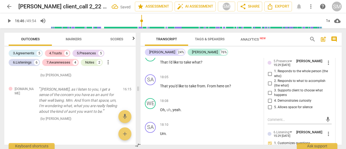
scroll to position [1382, 0]
click at [272, 105] on input "4. Demonstrates curiosity" at bounding box center [270, 101] width 9 height 6
click at [270, 111] on input "5. Allows space for silence" at bounding box center [270, 108] width 9 height 6
click at [269, 97] on input "3. Supports client to choose what happens" at bounding box center [270, 93] width 9 height 6
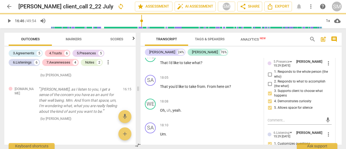
click at [271, 78] on input "1. Responds to the whole person (the who)" at bounding box center [270, 74] width 9 height 6
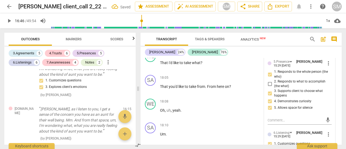
scroll to position [1353, 0]
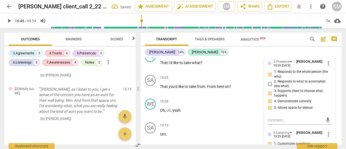
click at [269, 87] on input "2. Responds to what to accomplish (the what)" at bounding box center [270, 84] width 9 height 6
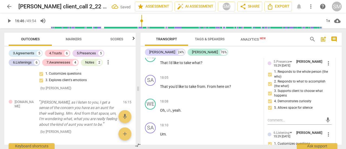
scroll to position [1366, 0]
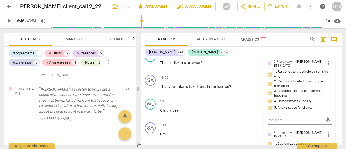
click at [269, 87] on input "2. Responds to what to accomplish (the what)" at bounding box center [270, 84] width 9 height 6
click at [270, 87] on input "2. Responds to what to accomplish (the what)" at bounding box center [270, 84] width 9 height 6
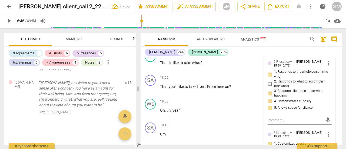
scroll to position [1359, 0]
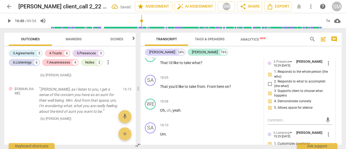
click at [271, 105] on input "4. Demonstrates curiosity" at bounding box center [270, 101] width 9 height 6
click at [270, 105] on input "4. Demonstrates curiosity" at bounding box center [270, 101] width 9 height 6
click at [270, 111] on input "5. Allows space for silence" at bounding box center [270, 108] width 9 height 6
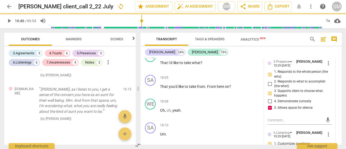
click at [270, 111] on input "5. Allows space for silence" at bounding box center [270, 108] width 9 height 6
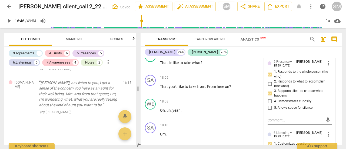
scroll to position [1353, 0]
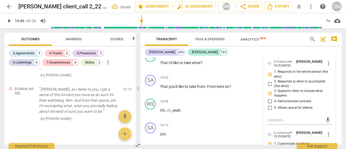
click at [270, 105] on input "4. Demonstrates curiosity" at bounding box center [270, 101] width 9 height 6
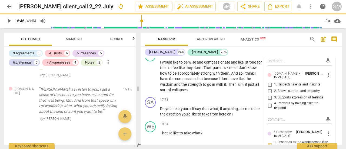
scroll to position [1310, 0]
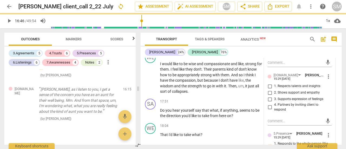
click at [266, 103] on input "3. Supports expression of feelings" at bounding box center [270, 99] width 9 height 6
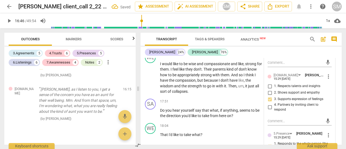
click at [269, 96] on input "2. Shows support and empathy" at bounding box center [270, 93] width 9 height 6
click at [267, 111] on input "4. Partners by inviting client to respond" at bounding box center [270, 107] width 9 height 6
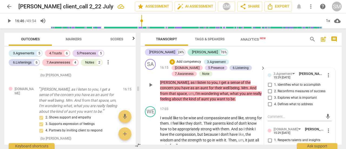
scroll to position [1254, 0]
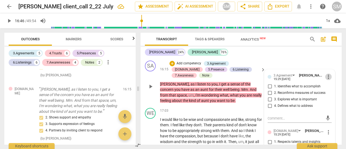
click at [326, 80] on span "more_vert" at bounding box center [329, 77] width 6 height 6
click at [331, 97] on li "Delete" at bounding box center [332, 98] width 19 height 10
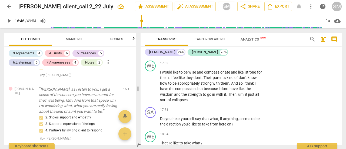
scroll to position [1300, 0]
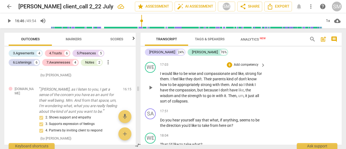
click at [155, 91] on span "play_arrow" at bounding box center [150, 87] width 9 height 6
click at [162, 122] on span "Do" at bounding box center [162, 120] width 5 height 4
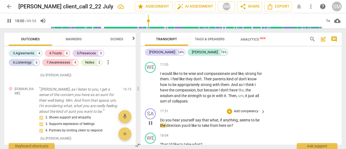
click at [161, 122] on span "Do" at bounding box center [162, 120] width 5 height 4
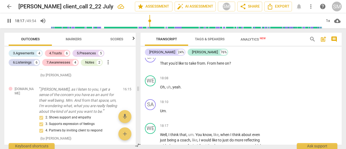
scroll to position [1405, 0]
click at [152, 117] on span "pause" at bounding box center [151, 113] width 6 height 6
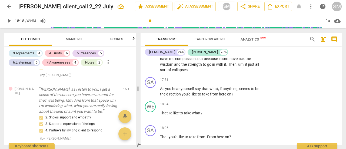
scroll to position [1329, 0]
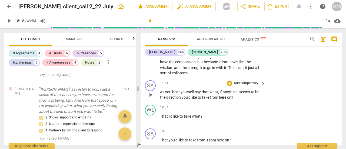
click at [247, 86] on p "Add competency" at bounding box center [247, 83] width 26 height 5
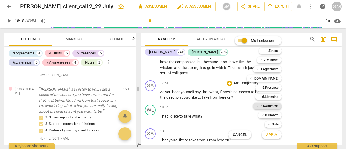
click at [266, 106] on b "7.Awareness" at bounding box center [269, 106] width 18 height 6
click at [263, 69] on b "3.Agreement" at bounding box center [269, 69] width 18 height 6
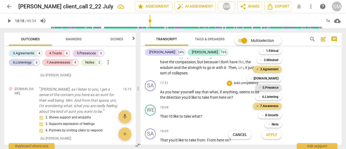
click at [263, 89] on b "5.Presence" at bounding box center [271, 87] width 16 height 6
click at [263, 94] on b "6.Listening" at bounding box center [271, 97] width 16 height 6
click at [264, 117] on div "✓ 8.Growth" at bounding box center [271, 115] width 24 height 6
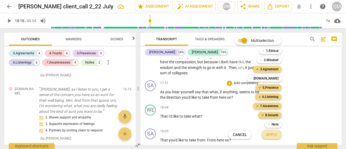
click at [271, 135] on span "Apply" at bounding box center [271, 134] width 11 height 5
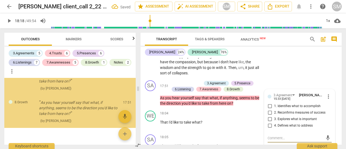
scroll to position [1515, 0]
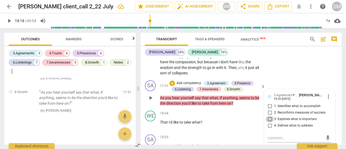
click at [268, 123] on input "3. Explores what is important" at bounding box center [270, 119] width 9 height 6
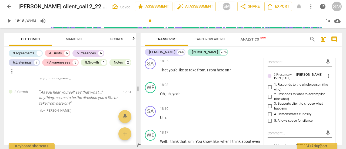
scroll to position [1405, 0]
click at [267, 109] on input "3. Supports client to choose what happens" at bounding box center [270, 106] width 9 height 6
click at [269, 90] on input "1. Responds to the whole person (the who)" at bounding box center [270, 87] width 9 height 6
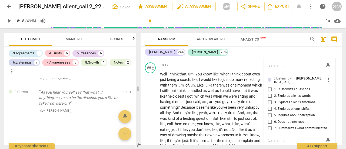
scroll to position [1472, 0]
click at [327, 82] on span "more_vert" at bounding box center [329, 79] width 6 height 6
click at [333, 93] on li "Delete" at bounding box center [332, 94] width 19 height 10
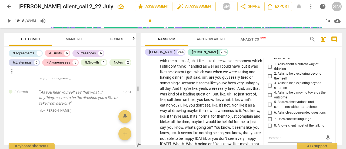
scroll to position [1496, 0]
click at [269, 99] on input "4. Asks to help moving towards the outcome" at bounding box center [270, 95] width 9 height 6
click at [270, 89] on input "3. Asks to help exploring beyond situation" at bounding box center [270, 86] width 9 height 6
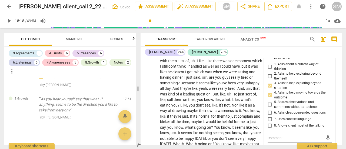
scroll to position [1516, 0]
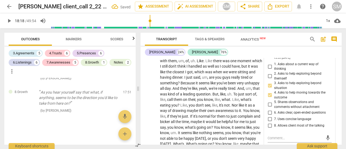
click at [268, 116] on input "6. Asks clear, open-ended questions" at bounding box center [270, 113] width 9 height 6
click at [268, 123] on input "7. Uses concise language" at bounding box center [270, 119] width 9 height 6
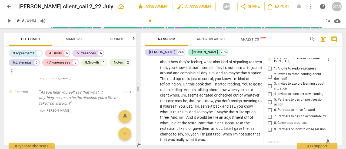
scroll to position [1590, 0]
click at [330, 62] on span "more_vert" at bounding box center [329, 58] width 6 height 6
click at [332, 75] on li "Delete" at bounding box center [332, 73] width 19 height 10
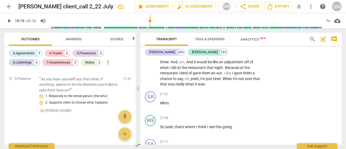
scroll to position [1631, 0]
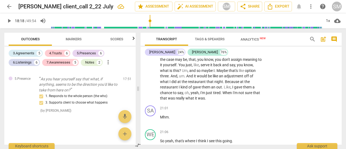
click at [188, 73] on span "Um" at bounding box center [185, 70] width 6 height 4
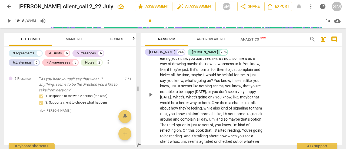
scroll to position [1544, 0]
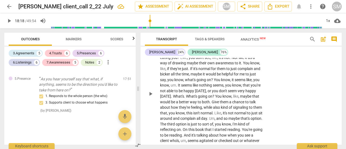
click at [152, 97] on span "play_arrow" at bounding box center [151, 94] width 6 height 6
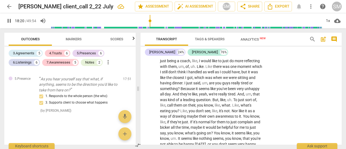
scroll to position [1492, 0]
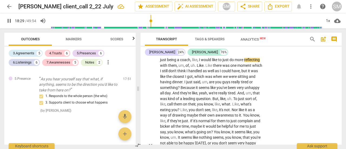
click at [162, 101] on span "was" at bounding box center [164, 99] width 8 height 4
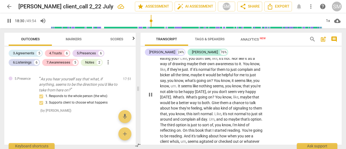
scroll to position [1543, 0]
click at [150, 98] on span "pause" at bounding box center [151, 94] width 6 height 6
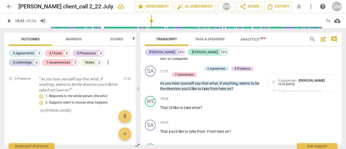
scroll to position [1342, 0]
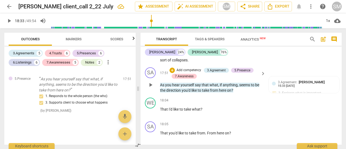
click at [194, 73] on p "Add competency" at bounding box center [189, 70] width 26 height 5
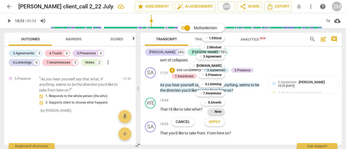
click at [217, 112] on b "Note" at bounding box center [218, 112] width 7 height 6
click at [215, 125] on span "Apply" at bounding box center [214, 121] width 11 height 5
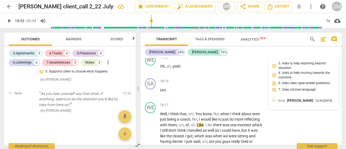
scroll to position [1433, 0]
click at [305, 102] on span "[PERSON_NAME]" at bounding box center [300, 100] width 26 height 4
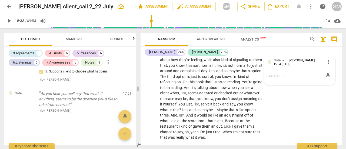
scroll to position [1597, 0]
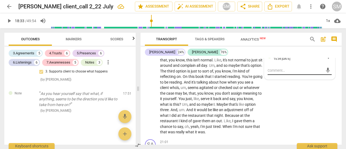
click at [278, 73] on textarea at bounding box center [295, 70] width 55 height 5
click at [307, 76] on textarea "I could have asked - what would the wise and compassionate aunt" at bounding box center [295, 73] width 55 height 10
click at [316, 76] on textarea "I could have asked - what could the wise and compassionate aunt" at bounding box center [295, 73] width 55 height 10
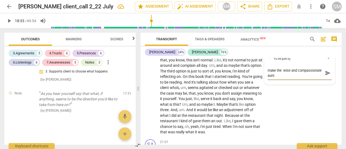
click at [303, 78] on textarea "I could have asked - what could make the wise and compassionate aunt" at bounding box center [295, 73] width 55 height 10
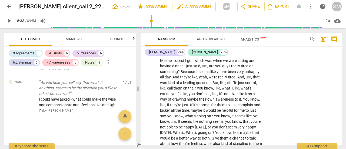
scroll to position [1509, 0]
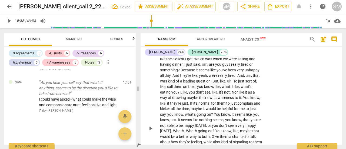
click at [157, 115] on div "play_arrow pause" at bounding box center [153, 128] width 14 height 185
click at [152, 132] on span "play_arrow" at bounding box center [151, 128] width 6 height 6
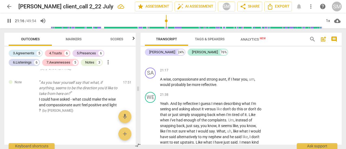
scroll to position [1718, 0]
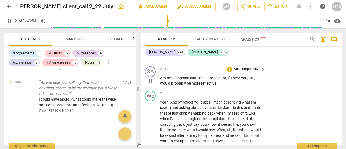
click at [230, 80] on span "if" at bounding box center [229, 78] width 3 height 4
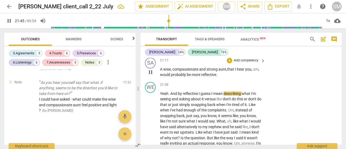
scroll to position [1729, 0]
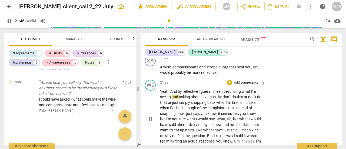
click at [150, 136] on div "play_arrow pause" at bounding box center [153, 120] width 14 height 58
click at [150, 123] on span "pause" at bounding box center [151, 119] width 6 height 6
click at [243, 61] on p "Add competency" at bounding box center [247, 58] width 26 height 5
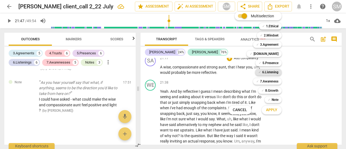
click at [268, 72] on b "6.Listening" at bounding box center [271, 72] width 16 height 6
click at [264, 62] on b "5.Presence" at bounding box center [271, 63] width 16 height 6
click at [265, 81] on b "7.Awareness" at bounding box center [269, 81] width 18 height 6
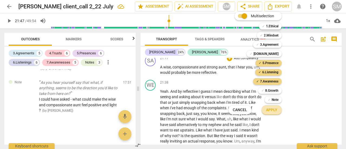
click at [272, 110] on span "Apply" at bounding box center [271, 109] width 11 height 5
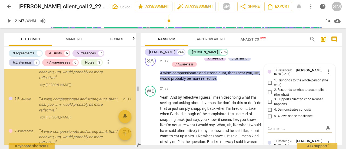
scroll to position [1637, 0]
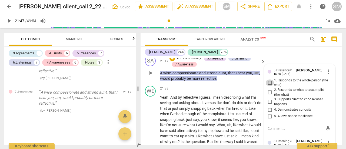
click at [268, 86] on input "1. Responds to the whole person (the who)" at bounding box center [270, 83] width 9 height 6
click at [269, 96] on input "2. Responds to what to accomplish (the what)" at bounding box center [270, 92] width 9 height 6
click at [268, 120] on input "5. Allows space for silence" at bounding box center [270, 116] width 9 height 6
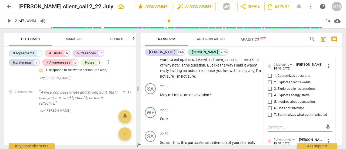
scroll to position [1806, 0]
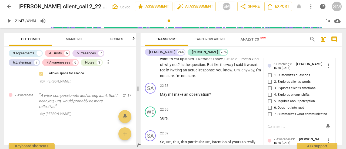
click at [267, 85] on input "2. Explores client's words" at bounding box center [270, 82] width 9 height 6
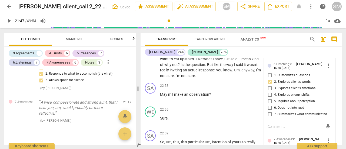
scroll to position [1644, 0]
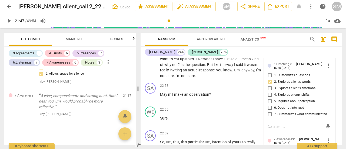
click at [270, 78] on input "1. Customizes questions" at bounding box center [270, 75] width 9 height 6
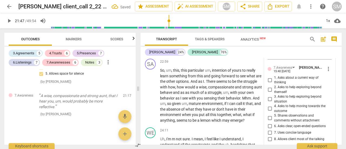
scroll to position [1878, 0]
click at [266, 103] on input "3. Asks to help exploring beyond situation" at bounding box center [270, 99] width 9 height 6
click at [266, 112] on input "4. Asks to help moving towards the outcome" at bounding box center [270, 109] width 9 height 6
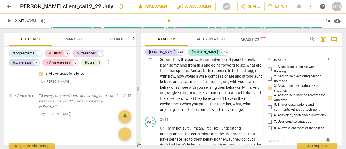
scroll to position [1889, 0]
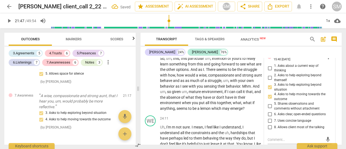
click at [267, 118] on input "6. Asks clear, open-ended questions" at bounding box center [270, 114] width 9 height 6
click at [267, 124] on input "7. Uses concise language" at bounding box center [270, 121] width 9 height 6
click at [270, 131] on input "8. Allows client most of the talking" at bounding box center [270, 127] width 9 height 6
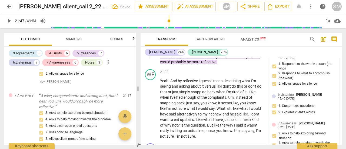
scroll to position [1741, 0]
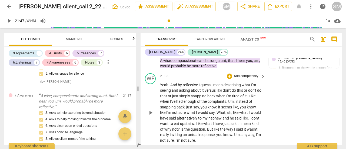
click at [154, 116] on span "play_arrow" at bounding box center [150, 113] width 9 height 6
click at [162, 87] on span "Yeah" at bounding box center [164, 85] width 8 height 4
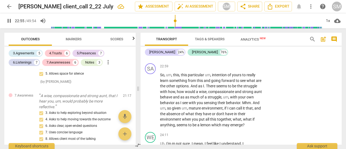
scroll to position [1873, 0]
click at [145, 108] on div "SA play_arrow pause" at bounding box center [152, 95] width 15 height 64
click at [148, 103] on span "pause" at bounding box center [151, 100] width 6 height 6
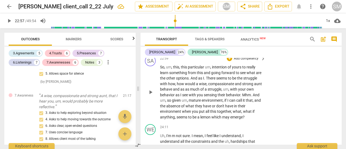
scroll to position [1880, 0]
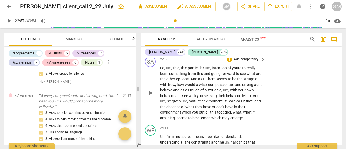
click at [150, 96] on span "play_arrow" at bounding box center [151, 93] width 6 height 6
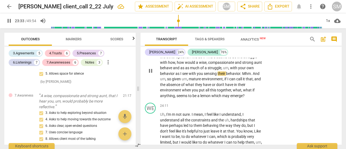
scroll to position [1902, 0]
click at [182, 81] on span "given" at bounding box center [177, 79] width 10 height 4
click at [204, 98] on span "lemon" at bounding box center [206, 95] width 11 height 4
click at [204, 98] on span "lessmon" at bounding box center [208, 95] width 15 height 4
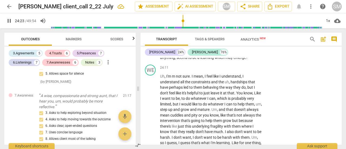
scroll to position [1942, 0]
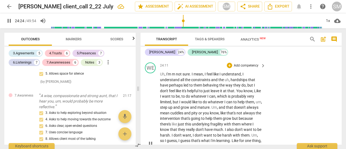
click at [155, 119] on div "play_arrow pause" at bounding box center [153, 143] width 14 height 141
click at [152, 120] on div "play_arrow pause" at bounding box center [153, 143] width 14 height 141
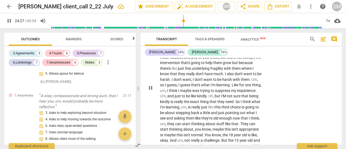
scroll to position [1996, 0]
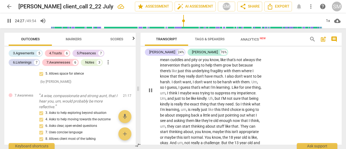
click at [151, 94] on span "pause" at bounding box center [151, 90] width 6 height 6
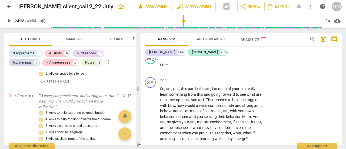
scroll to position [1859, 0]
click at [246, 83] on p "Add competency" at bounding box center [247, 80] width 26 height 5
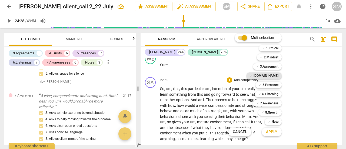
click at [276, 76] on b "[DOMAIN_NAME]" at bounding box center [266, 76] width 25 height 6
click at [272, 86] on b "5.Presence" at bounding box center [271, 85] width 16 height 6
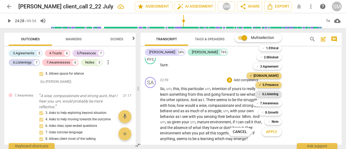
click at [270, 93] on b "6.Listening" at bounding box center [271, 94] width 16 height 6
click at [269, 103] on b "7.Awareness" at bounding box center [269, 103] width 18 height 6
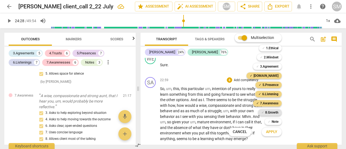
click at [270, 111] on b "8.Growth" at bounding box center [272, 112] width 13 height 6
click at [270, 133] on span "Apply" at bounding box center [271, 131] width 11 height 5
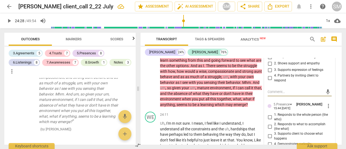
scroll to position [1906, 0]
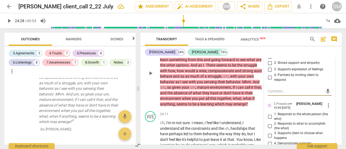
click at [270, 81] on input "4. Partners by inviting client to respond" at bounding box center [270, 77] width 9 height 6
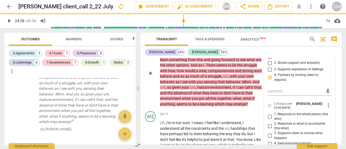
click at [268, 60] on input "1. Respects talents and insights" at bounding box center [270, 56] width 9 height 6
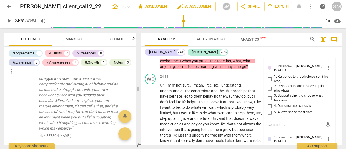
scroll to position [2157, 0]
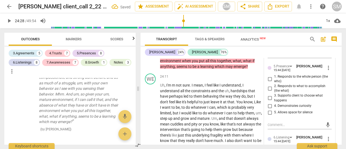
click at [266, 82] on input "1. Responds to the whole person (the who)" at bounding box center [270, 79] width 9 height 6
click at [269, 90] on input "2. Responds to what to accomplish (the what)" at bounding box center [270, 88] width 9 height 6
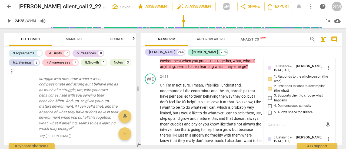
scroll to position [2164, 0]
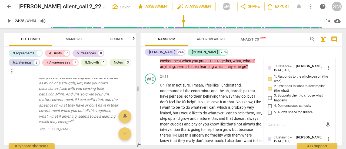
click at [267, 100] on input "3. Supports client to choose what happens" at bounding box center [270, 98] width 9 height 6
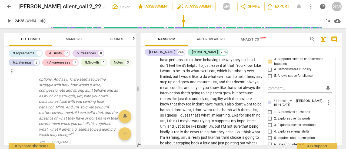
scroll to position [2177, 0]
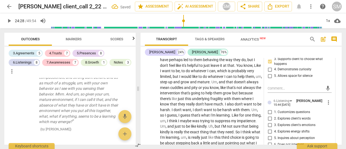
click at [272, 73] on input "4. Demonstrates curiosity" at bounding box center [270, 69] width 9 height 6
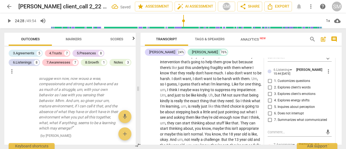
scroll to position [2184, 0]
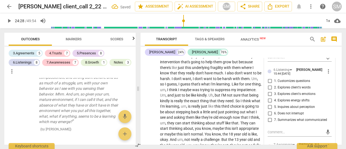
click at [269, 90] on input "2. Explores client's words" at bounding box center [270, 87] width 9 height 6
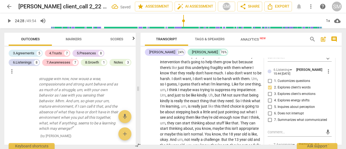
scroll to position [2045, 0]
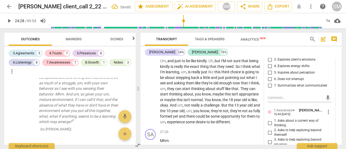
click at [270, 89] on input "7. Summarizes what communicated" at bounding box center [270, 85] width 9 height 6
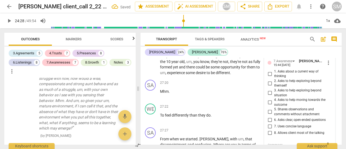
scroll to position [2197, 0]
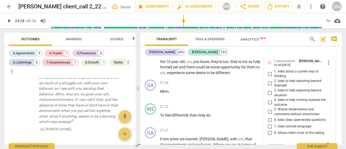
click at [269, 95] on input "3. Asks to help exploring beyond situation" at bounding box center [270, 93] width 9 height 6
click at [270, 106] on input "4. Asks to help moving towards the outcome" at bounding box center [270, 102] width 9 height 6
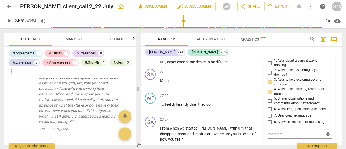
scroll to position [2109, 0]
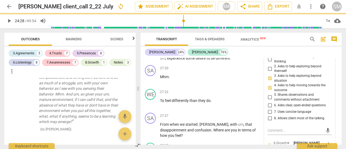
click at [271, 101] on input "5. Shares observations and comments without attachment" at bounding box center [270, 97] width 9 height 6
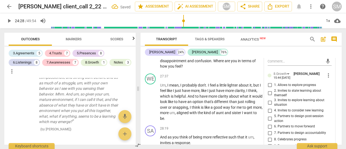
scroll to position [2179, 0]
click at [269, 106] on input "3. Invites to explore learning about situation" at bounding box center [270, 102] width 9 height 6
click at [272, 96] on input "2. Invites to state learning about themself" at bounding box center [270, 93] width 9 height 6
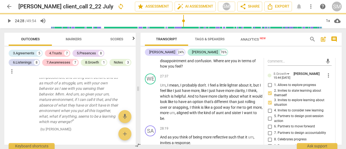
scroll to position [2203, 0]
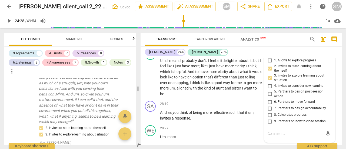
click at [272, 105] on input "6. Partners to move forward" at bounding box center [270, 102] width 9 height 6
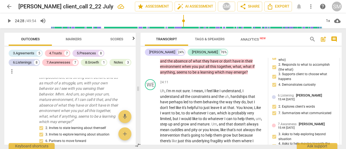
scroll to position [1935, 0]
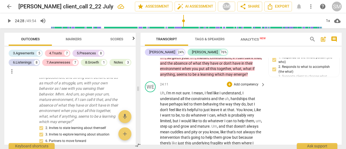
click at [161, 92] on span "Uh" at bounding box center [162, 93] width 5 height 4
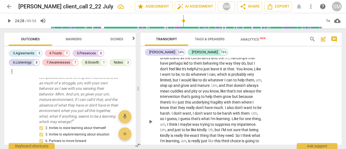
scroll to position [1977, 0]
click at [152, 125] on span "play_arrow" at bounding box center [151, 121] width 6 height 6
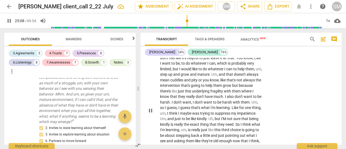
scroll to position [1986, 0]
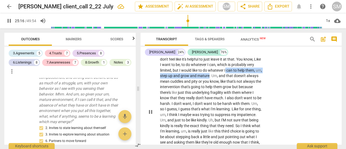
drag, startPoint x: 234, startPoint y: 69, endPoint x: 227, endPoint y: 76, distance: 9.4
click at [227, 76] on p "Uh , I'm m not sure . I mean , I feel like I understand , I understand all the …" at bounding box center [211, 112] width 103 height 144
click at [239, 67] on icon "button" at bounding box center [238, 67] width 3 height 4
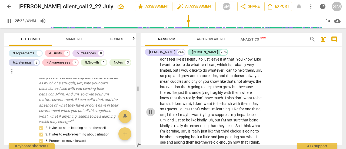
click at [150, 113] on span "pause" at bounding box center [151, 112] width 6 height 6
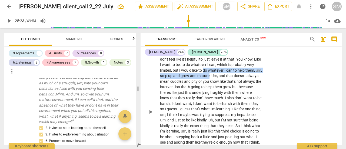
drag, startPoint x: 211, startPoint y: 70, endPoint x: 226, endPoint y: 75, distance: 16.0
click at [226, 75] on p "Uh , I'm m not sure . I mean , I feel like I understand , I understand all the …" at bounding box center [211, 112] width 103 height 144
click at [231, 67] on div "+" at bounding box center [231, 67] width 5 height 5
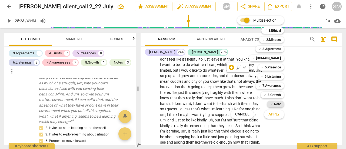
click at [275, 103] on b "Note" at bounding box center [277, 104] width 7 height 6
click at [274, 114] on span "Apply" at bounding box center [274, 114] width 11 height 5
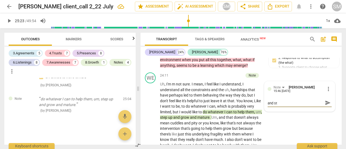
scroll to position [0, 0]
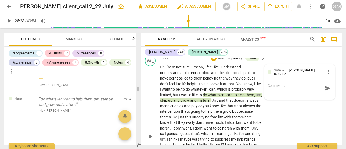
click at [226, 148] on span "need" at bounding box center [230, 150] width 8 height 4
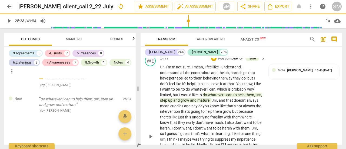
scroll to position [2006, 0]
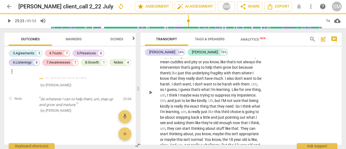
click at [153, 97] on button "play_arrow" at bounding box center [150, 92] width 9 height 9
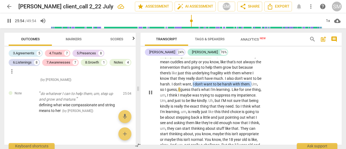
drag, startPoint x: 228, startPoint y: 83, endPoint x: 189, endPoint y: 86, distance: 39.1
click at [189, 86] on p "Uh , I'm m not sure . I mean , I feel like I understand , I understand all the …" at bounding box center [211, 92] width 103 height 144
click at [193, 80] on div "+" at bounding box center [193, 81] width 5 height 5
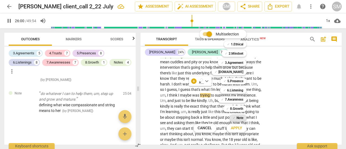
click at [238, 117] on b "Note" at bounding box center [240, 118] width 7 height 6
click at [237, 127] on span "Apply" at bounding box center [236, 128] width 11 height 5
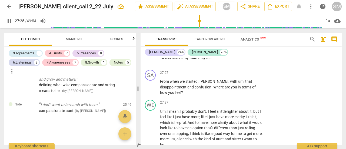
scroll to position [2155, 0]
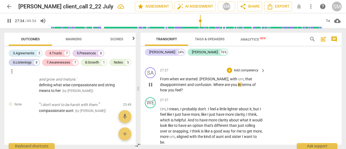
click at [200, 81] on span "[PERSON_NAME]" at bounding box center [214, 79] width 29 height 4
click at [212, 87] on span "." at bounding box center [213, 85] width 2 height 4
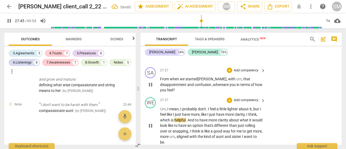
click at [151, 123] on span "pause" at bounding box center [151, 126] width 6 height 6
click at [248, 73] on p "Add competency" at bounding box center [247, 70] width 26 height 5
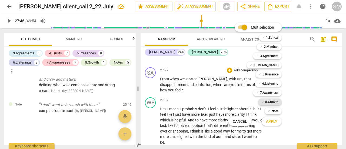
click at [266, 100] on b "8.Growth" at bounding box center [272, 102] width 13 height 6
click at [274, 123] on span "Apply" at bounding box center [271, 121] width 11 height 5
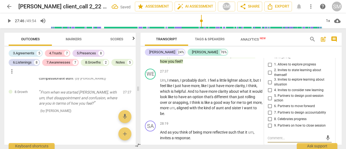
scroll to position [2182, 0]
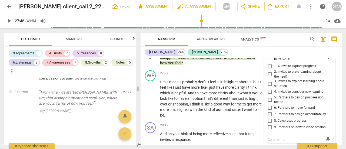
click at [269, 70] on input "1. Allows to explore progress" at bounding box center [270, 66] width 9 height 6
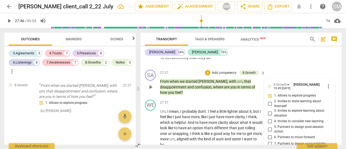
scroll to position [2151, 0]
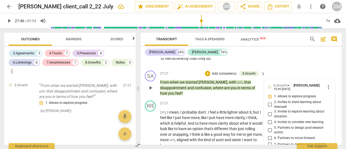
click at [227, 76] on p "Add competency" at bounding box center [225, 73] width 26 height 5
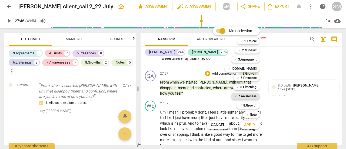
click at [252, 96] on b "7.Awareness" at bounding box center [247, 96] width 18 height 6
click at [251, 127] on span "Apply" at bounding box center [249, 124] width 11 height 5
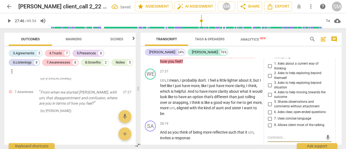
scroll to position [2182, 0]
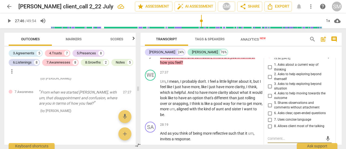
click at [328, 59] on span "more_vert" at bounding box center [329, 56] width 6 height 6
click at [332, 70] on li "Delete" at bounding box center [332, 71] width 19 height 10
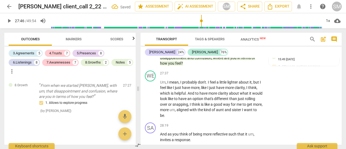
scroll to position [2371, 0]
click at [160, 100] on p "Um , I mean , I probably don't . I feel a little lighter about it , but I feel …" at bounding box center [211, 99] width 103 height 39
click at [148, 98] on span "play_arrow" at bounding box center [151, 99] width 6 height 6
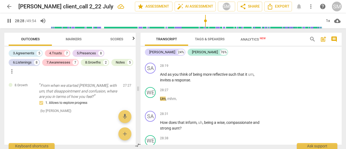
scroll to position [2242, 0]
drag, startPoint x: 148, startPoint y: 98, endPoint x: 258, endPoint y: 128, distance: 113.9
click at [258, 128] on div "SA play_arrow pause 28:31 + Add competency keyboard_arrow_right How does that i…" at bounding box center [241, 121] width 201 height 24
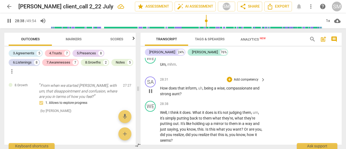
scroll to position [2279, 0]
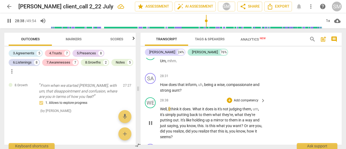
click at [154, 122] on span "pause" at bounding box center [150, 123] width 9 height 6
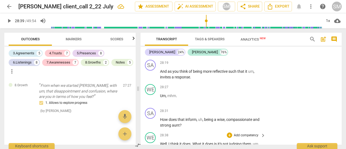
scroll to position [2242, 0]
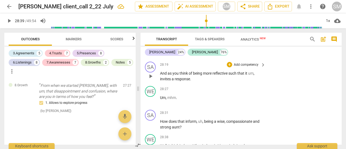
click at [192, 77] on p "And as you think of being more reflective such that it um , invites a response ." at bounding box center [211, 76] width 103 height 11
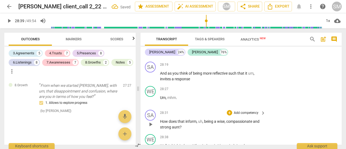
click at [162, 119] on span "How" at bounding box center [164, 121] width 9 height 4
click at [246, 110] on div "+ Add competency" at bounding box center [243, 112] width 32 height 5
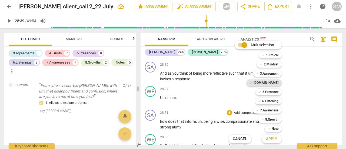
click at [276, 83] on b "[DOMAIN_NAME]" at bounding box center [266, 83] width 25 height 6
click at [273, 91] on b "5.Presence" at bounding box center [271, 92] width 16 height 6
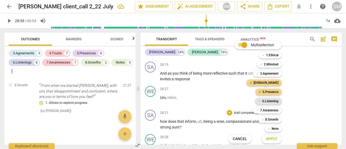
click at [269, 102] on b "6.Listening" at bounding box center [271, 101] width 16 height 6
click at [268, 109] on b "7.Awareness" at bounding box center [269, 110] width 18 height 6
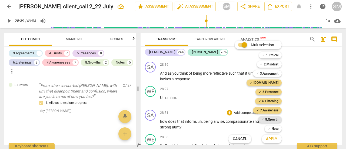
click at [268, 117] on b "8.Growth" at bounding box center [272, 119] width 13 height 6
click at [270, 138] on span "Apply" at bounding box center [271, 138] width 11 height 5
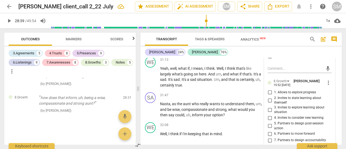
scroll to position [2588, 0]
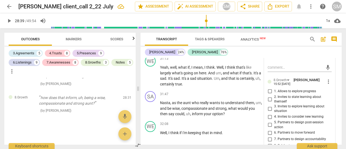
click at [269, 91] on input "1. Allows to explore progress" at bounding box center [270, 91] width 9 height 6
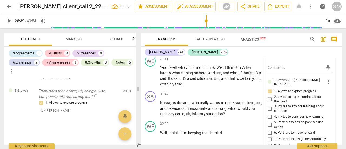
click at [270, 109] on input "3. Invites to explore learning about situation" at bounding box center [270, 109] width 9 height 6
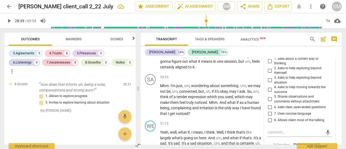
scroll to position [2523, 0]
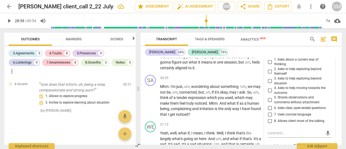
click at [268, 79] on input "3. Asks to help exploring beyond situation" at bounding box center [270, 81] width 9 height 6
click at [268, 87] on input "4. Asks to help moving towards the outcome" at bounding box center [270, 90] width 9 height 6
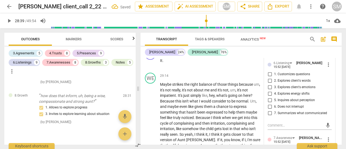
scroll to position [2433, 0]
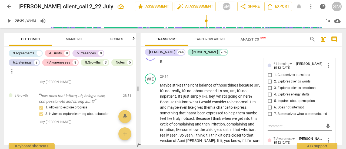
click at [266, 95] on input "4. Explores energy shifts" at bounding box center [270, 94] width 9 height 6
click at [269, 75] on input "1. Customizes questions" at bounding box center [270, 75] width 9 height 6
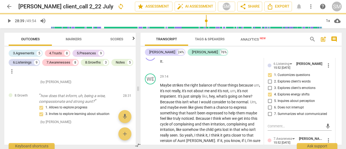
click at [269, 85] on input "3. Explores client's emotions" at bounding box center [270, 88] width 9 height 6
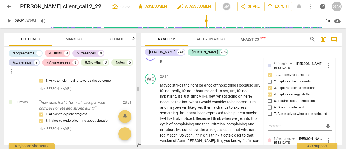
scroll to position [2505, 0]
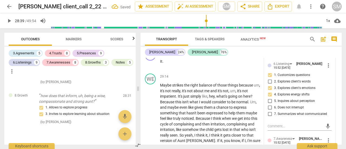
click at [269, 87] on input "3. Explores client's emotions" at bounding box center [270, 88] width 9 height 6
click at [270, 81] on input "2. Explores client's words" at bounding box center [270, 81] width 9 height 6
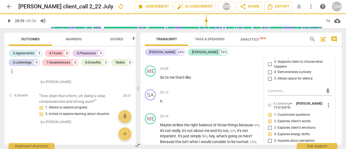
scroll to position [2357, 0]
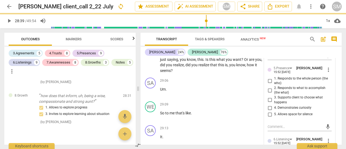
click at [270, 114] on input "5. Allows space for silence" at bounding box center [270, 114] width 9 height 6
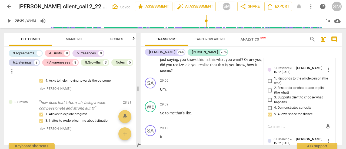
scroll to position [2525, 0]
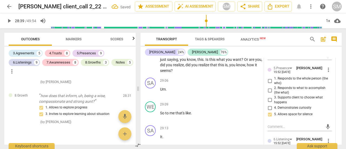
click at [269, 80] on input "1. Responds to the whole person (the who)" at bounding box center [270, 81] width 9 height 6
click at [270, 89] on input "2. Responds to what to accomplish (the what)" at bounding box center [270, 90] width 9 height 6
click at [270, 100] on input "3. Supports client to choose what happens" at bounding box center [270, 100] width 9 height 6
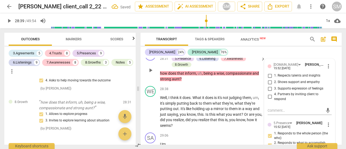
scroll to position [2544, 0]
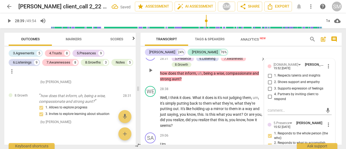
click at [269, 96] on input "4. Partners by inviting client to respond" at bounding box center [270, 97] width 9 height 6
click at [270, 81] on input "2. Shows support and empathy" at bounding box center [270, 82] width 9 height 6
click at [269, 89] on input "3. Supports expression of feelings" at bounding box center [270, 89] width 9 height 6
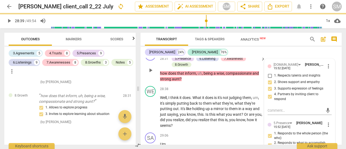
click at [269, 75] on input "1. Respects talents and insights" at bounding box center [270, 76] width 9 height 6
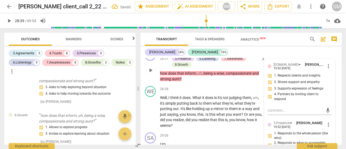
scroll to position [2564, 0]
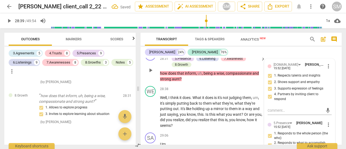
click at [269, 87] on input "3. Supports expression of feelings" at bounding box center [270, 89] width 9 height 6
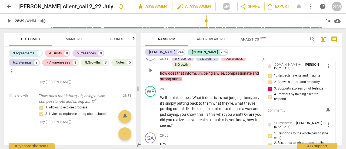
click at [270, 87] on input "3. Supports expression of feelings" at bounding box center [270, 89] width 9 height 6
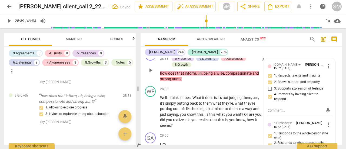
click at [270, 82] on input "2. Shows support and empathy" at bounding box center [270, 82] width 9 height 6
click at [270, 81] on input "2. Shows support and empathy" at bounding box center [270, 82] width 9 height 6
click at [173, 101] on span "simply" at bounding box center [171, 103] width 12 height 4
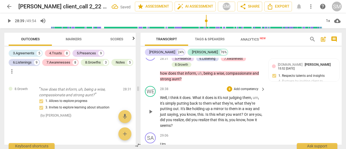
scroll to position [2558, 0]
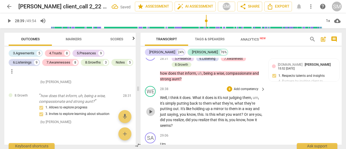
click at [150, 109] on span "play_arrow" at bounding box center [151, 112] width 6 height 6
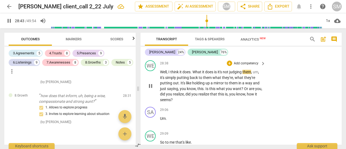
scroll to position [2328, 0]
click at [207, 87] on span "Is" at bounding box center [208, 89] width 4 height 4
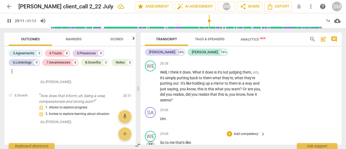
click at [150, 142] on span "pause" at bounding box center [151, 145] width 6 height 6
click at [152, 107] on div "SA" at bounding box center [150, 112] width 11 height 11
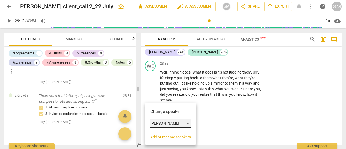
click at [188, 125] on div "[PERSON_NAME]" at bounding box center [171, 123] width 41 height 9
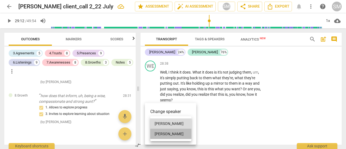
click at [177, 137] on li "[PERSON_NAME]" at bounding box center [171, 134] width 41 height 10
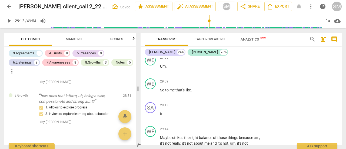
scroll to position [2383, 0]
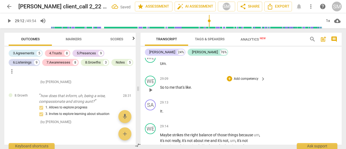
click at [152, 87] on span "play_arrow" at bounding box center [151, 90] width 6 height 6
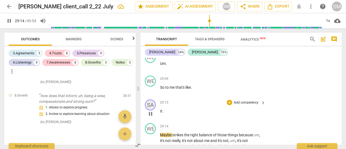
click at [153, 100] on div "SA" at bounding box center [150, 105] width 11 height 11
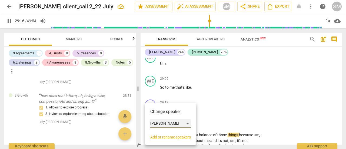
click at [188, 123] on div "[PERSON_NAME]" at bounding box center [171, 123] width 41 height 9
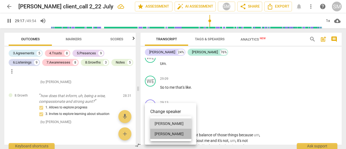
click at [171, 135] on li "[PERSON_NAME]" at bounding box center [171, 134] width 41 height 10
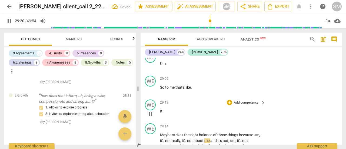
click at [165, 100] on div "29:13 + Add competency keyboard_arrow_right It ." at bounding box center [213, 109] width 106 height 19
click at [164, 109] on p "It ." at bounding box center [211, 112] width 103 height 6
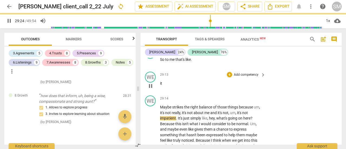
scroll to position [2428, 0]
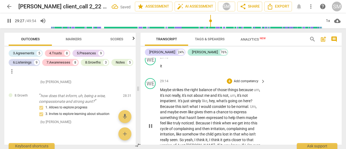
click at [163, 88] on span "Maybe" at bounding box center [166, 90] width 12 height 4
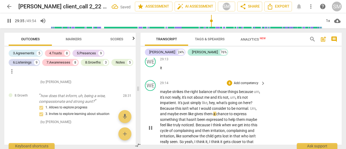
scroll to position [2405, 0]
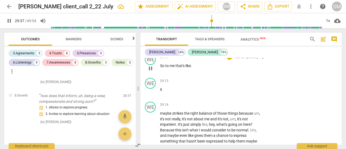
click at [196, 63] on p "So to me that's like ." at bounding box center [211, 66] width 103 height 6
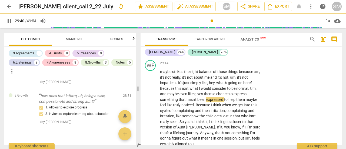
scroll to position [2449, 0]
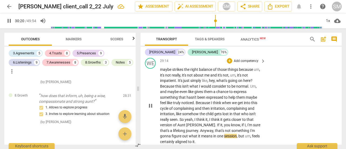
click at [200, 129] on span "Anyway" at bounding box center [206, 131] width 13 height 4
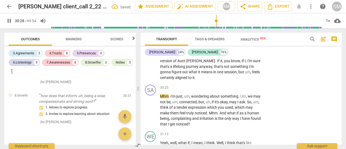
scroll to position [2517, 0]
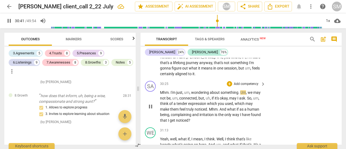
click at [252, 90] on span "we" at bounding box center [251, 92] width 6 height 4
click at [257, 90] on span "not" at bounding box center [259, 92] width 6 height 4
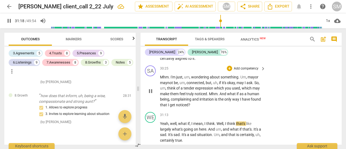
scroll to position [2532, 0]
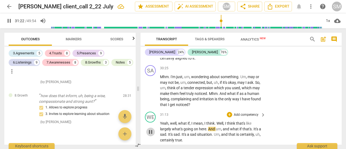
click at [152, 129] on span "pause" at bounding box center [151, 132] width 6 height 6
click at [152, 88] on span "play_arrow" at bounding box center [151, 91] width 6 height 6
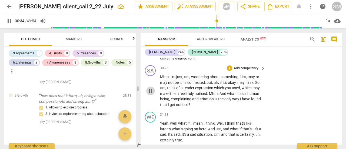
click at [152, 88] on span "pause" at bounding box center [151, 91] width 6 height 6
click at [152, 88] on span "play_arrow" at bounding box center [151, 91] width 6 height 6
click at [240, 75] on span "." at bounding box center [240, 77] width 2 height 4
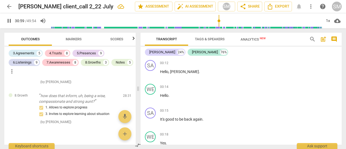
scroll to position [2532, 0]
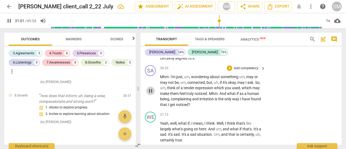
click at [152, 88] on span "pause" at bounding box center [151, 91] width 6 height 6
type input "1861"
click at [246, 66] on p "Add competency" at bounding box center [247, 68] width 26 height 5
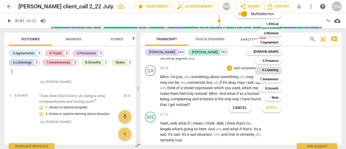
click at [269, 68] on b "6.Listening" at bounding box center [271, 70] width 16 height 6
click at [270, 109] on span "Apply" at bounding box center [271, 107] width 11 height 5
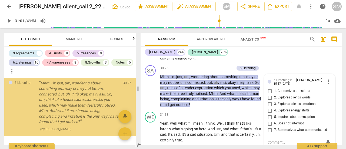
scroll to position [2628, 0]
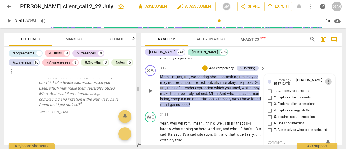
click at [327, 79] on span "more_vert" at bounding box center [329, 82] width 6 height 6
click at [329, 84] on li "Delete" at bounding box center [332, 84] width 19 height 10
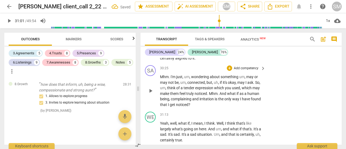
scroll to position [2591, 0]
click at [246, 66] on div "+ Add competency" at bounding box center [243, 68] width 32 height 5
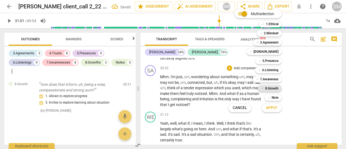
click at [269, 87] on b "8.Growth" at bounding box center [272, 88] width 13 height 6
click at [267, 80] on b "7.Awareness" at bounding box center [269, 79] width 18 height 6
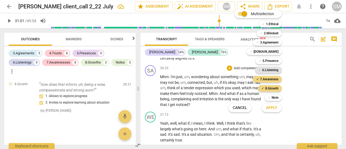
click at [267, 73] on b "6.Listening" at bounding box center [271, 70] width 16 height 6
click at [265, 59] on b "5.Presence" at bounding box center [271, 61] width 16 height 6
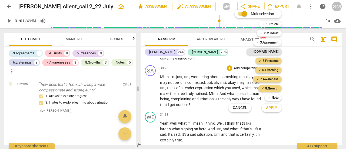
click at [267, 51] on div "✓ 4.Trust" at bounding box center [264, 51] width 35 height 6
click at [275, 108] on span "Apply" at bounding box center [271, 107] width 11 height 5
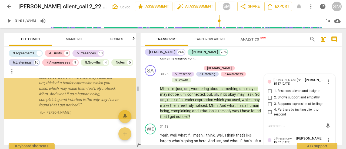
scroll to position [2869, 0]
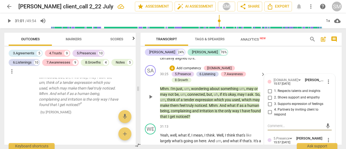
click at [268, 109] on input "4. Partners by inviting client to respond" at bounding box center [270, 112] width 9 height 6
checkbox input "true"
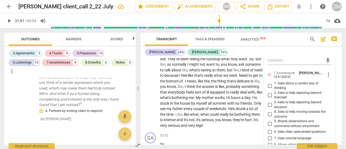
scroll to position [2746, 0]
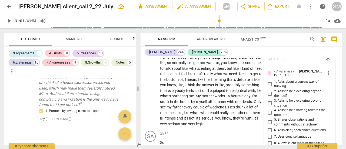
click at [270, 119] on input "5. Shares observations and comments without attachment" at bounding box center [270, 122] width 9 height 6
checkbox input "true"
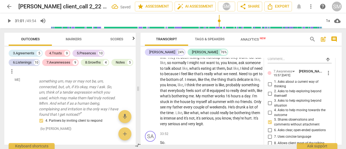
scroll to position [2878, 0]
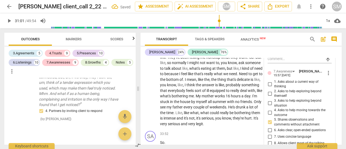
click at [267, 100] on input "3. Asks to help exploring beyond situation" at bounding box center [270, 103] width 9 height 6
checkbox input "true"
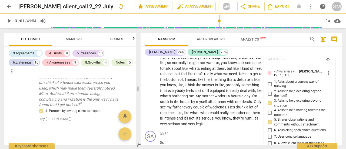
click at [270, 140] on input "8. Allows client most of the talking" at bounding box center [270, 143] width 9 height 6
checkbox input "true"
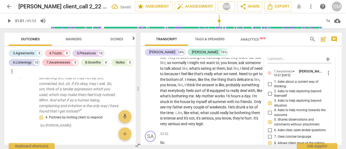
scroll to position [2885, 0]
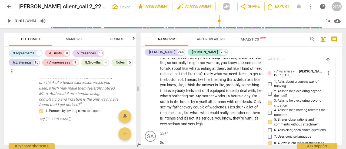
click at [269, 133] on input "7. Uses concise language" at bounding box center [270, 136] width 9 height 6
click at [267, 133] on input "7. Uses concise language" at bounding box center [270, 136] width 9 height 6
checkbox input "false"
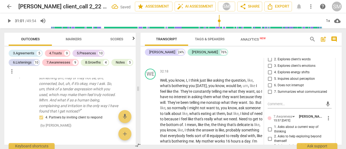
scroll to position [2661, 0]
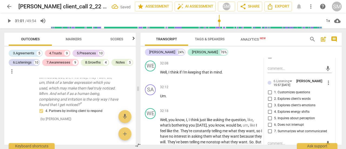
click at [268, 128] on input "7. Summarizes what communicated" at bounding box center [270, 131] width 9 height 6
checkbox input "true"
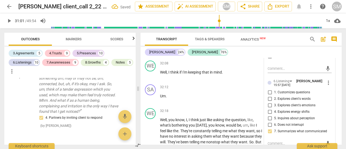
scroll to position [2898, 0]
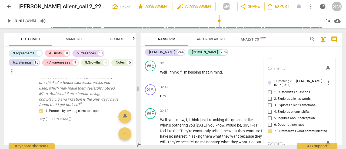
click at [268, 96] on input "2. Explores client's words" at bounding box center [270, 99] width 9 height 6
click at [266, 96] on input "2. Explores client's words" at bounding box center [270, 99] width 9 height 6
click at [267, 96] on input "2. Explores client's words" at bounding box center [270, 99] width 9 height 6
checkbox input "false"
click at [267, 89] on input "1. Customizes questions" at bounding box center [270, 92] width 9 height 6
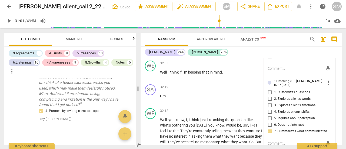
checkbox input "true"
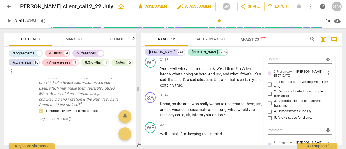
scroll to position [2593, 0]
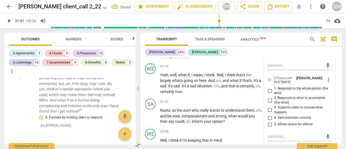
click at [270, 115] on input "4. Demonstrates curiosity" at bounding box center [270, 118] width 9 height 6
checkbox input "true"
click at [269, 88] on input "1. Responds to the whole person (the who)" at bounding box center [270, 91] width 9 height 6
checkbox input "true"
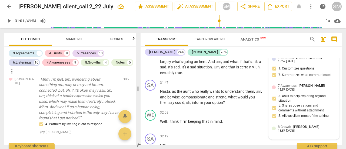
scroll to position [2612, 0]
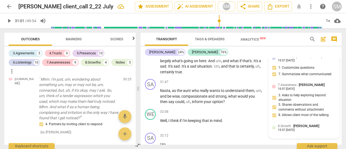
click at [307, 123] on div "8.Growth Sajili Mohan Chawla 15:57 08-10-2025" at bounding box center [307, 127] width 58 height 8
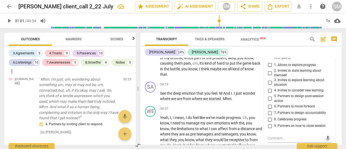
scroll to position [2845, 0]
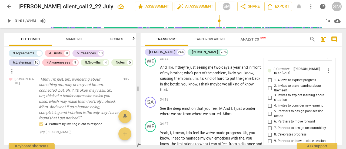
click at [270, 94] on input "3. Invites to explore learning about situation" at bounding box center [270, 97] width 9 height 6
checkbox input "true"
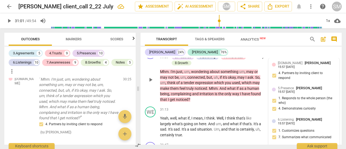
scroll to position [2552, 0]
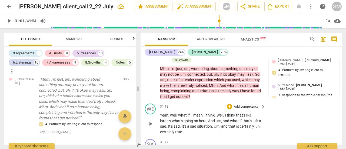
click at [160, 113] on span "Yeah" at bounding box center [164, 115] width 8 height 4
click at [151, 121] on span "play_arrow" at bounding box center [151, 124] width 6 height 6
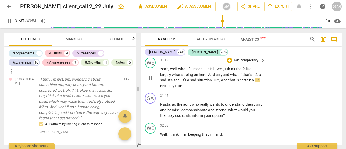
scroll to position [2601, 0]
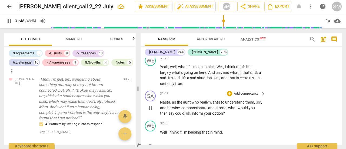
click at [171, 100] on span "," at bounding box center [172, 102] width 2 height 4
type input "1909"
click at [151, 132] on span "pause" at bounding box center [151, 135] width 6 height 6
type input "1928"
click at [247, 91] on p "Add competency" at bounding box center [247, 93] width 26 height 5
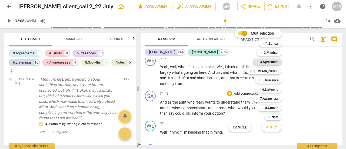
click at [267, 60] on b "3.Agreement" at bounding box center [269, 62] width 18 height 6
drag, startPoint x: 270, startPoint y: 69, endPoint x: 269, endPoint y: 80, distance: 10.6
click at [269, 80] on div "Multiselection m ✓ 1.Ethical 1 ✓ 2.Mindset 2 ✓ 3.Agreement 3 ✓ [DOMAIN_NAME] 4 …" at bounding box center [260, 81] width 66 height 106
click at [269, 80] on b "5.Presence" at bounding box center [271, 80] width 16 height 6
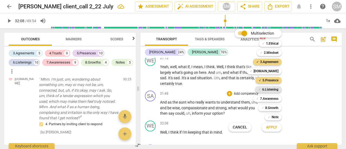
click at [270, 92] on b "6.Listening" at bounding box center [271, 89] width 16 height 6
click at [253, 71] on span "✓" at bounding box center [251, 71] width 3 height 6
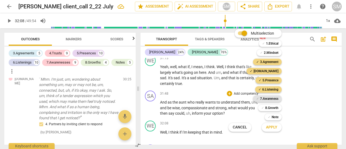
click at [267, 102] on b "7.Awareness" at bounding box center [269, 99] width 18 height 6
click at [269, 107] on b "8.Growth" at bounding box center [272, 108] width 13 height 6
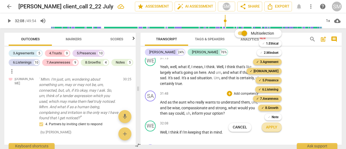
click at [270, 127] on span "Apply" at bounding box center [271, 127] width 11 height 5
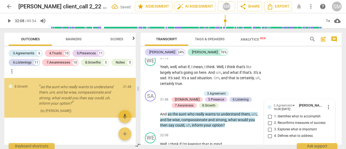
scroll to position [3171, 0]
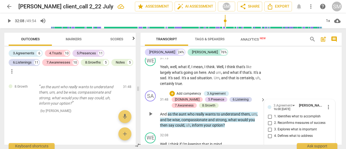
click at [328, 104] on span "more_vert" at bounding box center [329, 107] width 6 height 6
click at [334, 106] on li "Delete" at bounding box center [332, 104] width 19 height 10
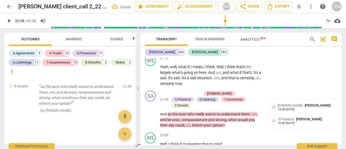
scroll to position [3132, 0]
click at [309, 103] on div "4.Trust Sajili Mohan Chawla 16:00 08-10-2025" at bounding box center [307, 107] width 58 height 8
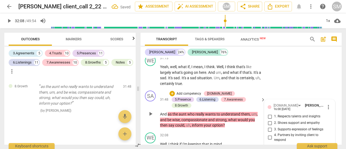
click at [271, 120] on input "2. Shows support and empathy" at bounding box center [270, 123] width 9 height 6
checkbox input "true"
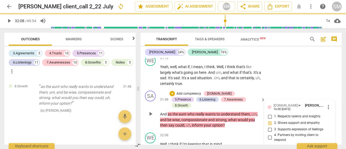
click at [270, 135] on input "4. Partners by inviting client to respond" at bounding box center [270, 138] width 9 height 6
checkbox input "true"
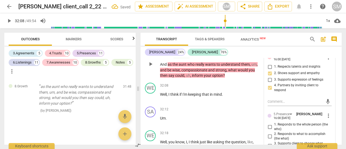
scroll to position [2656, 0]
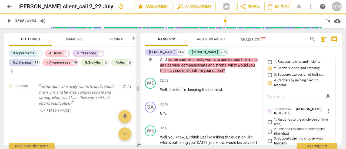
click at [272, 119] on input "1. Responds to the whole person (the who)" at bounding box center [270, 122] width 9 height 6
checkbox input "true"
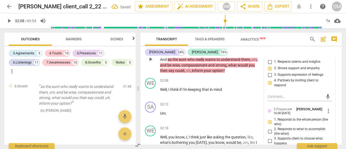
scroll to position [3146, 0]
click at [270, 128] on input "2. Responds to what to accomplish (the what)" at bounding box center [270, 131] width 9 height 6
checkbox input "true"
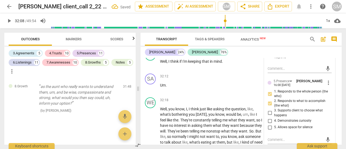
scroll to position [2686, 0]
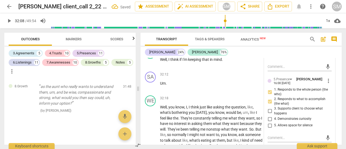
click at [269, 108] on input "3. Supports client to choose what happens" at bounding box center [270, 111] width 9 height 6
checkbox input "true"
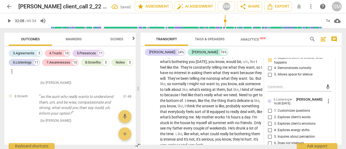
scroll to position [3165, 0]
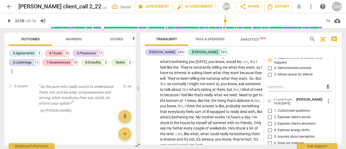
click at [266, 120] on input "3. Explores client's emotions" at bounding box center [270, 123] width 9 height 6
click at [269, 120] on input "3. Explores client's emotions" at bounding box center [270, 123] width 9 height 6
click at [270, 120] on input "3. Explores client's emotions" at bounding box center [270, 123] width 9 height 6
checkbox input "false"
click at [267, 114] on input "2. Explores client's words" at bounding box center [270, 117] width 9 height 6
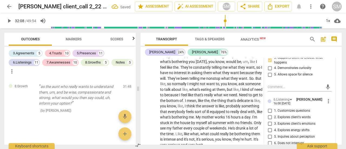
checkbox input "true"
click at [269, 120] on input "3. Explores client's emotions" at bounding box center [270, 123] width 9 height 6
checkbox input "true"
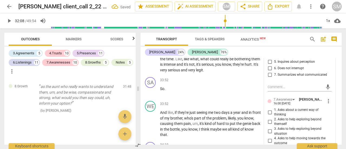
scroll to position [2812, 0]
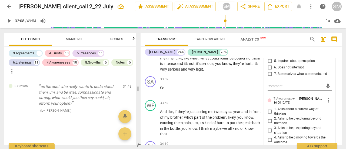
click at [269, 71] on input "7. Summarizes what communicated" at bounding box center [270, 74] width 9 height 6
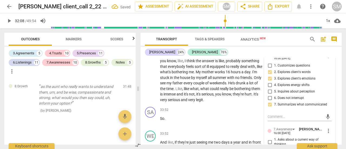
scroll to position [2781, 0]
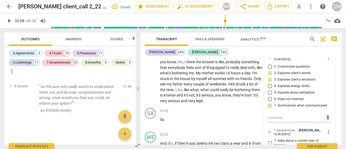
click at [270, 102] on input "7. Summarizes what communicated" at bounding box center [270, 105] width 9 height 6
click at [269, 102] on input "7. Summarizes what communicated" at bounding box center [270, 105] width 9 height 6
checkbox input "false"
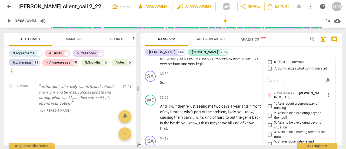
scroll to position [3179, 0]
click at [270, 132] on input "4. Asks to help moving towards the outcome" at bounding box center [270, 135] width 9 height 6
checkbox input "true"
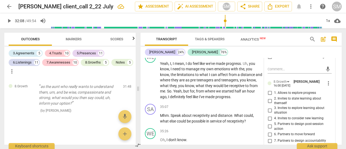
scroll to position [2928, 0]
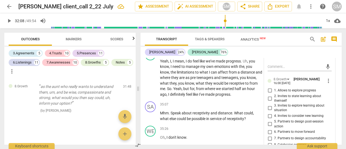
click at [270, 105] on input "3. Invites to explore learning about situation" at bounding box center [270, 108] width 9 height 6
checkbox input "true"
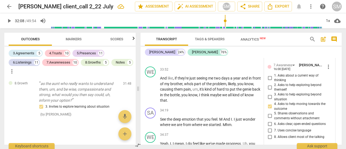
scroll to position [2845, 0]
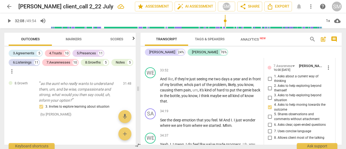
click at [270, 95] on input "3. Asks to help exploring beyond situation" at bounding box center [270, 98] width 9 height 6
checkbox input "true"
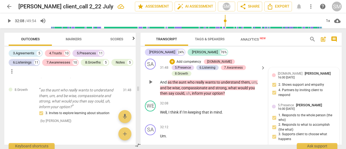
scroll to position [2638, 0]
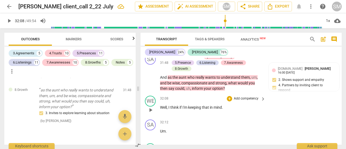
click at [149, 107] on span "play_arrow" at bounding box center [151, 110] width 6 height 6
click at [153, 120] on div "SA" at bounding box center [150, 125] width 11 height 11
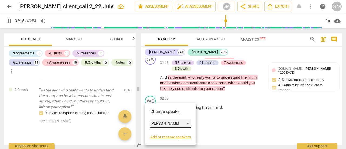
click at [190, 122] on div "[PERSON_NAME]" at bounding box center [171, 123] width 41 height 9
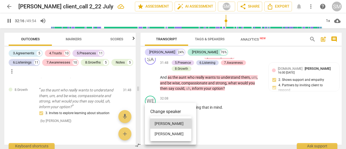
click at [172, 130] on li "[PERSON_NAME]" at bounding box center [171, 134] width 41 height 10
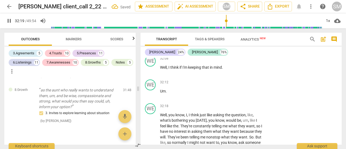
scroll to position [2680, 0]
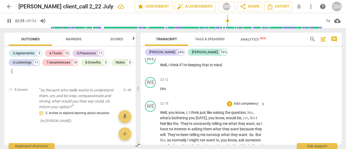
click at [183, 122] on span "They're" at bounding box center [187, 124] width 13 height 4
type input "1956"
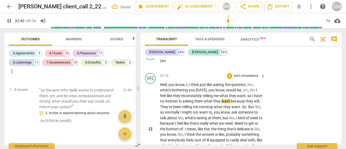
scroll to position [2716, 0]
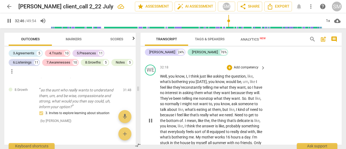
click at [174, 96] on span "They've" at bounding box center [166, 98] width 13 height 4
click at [246, 96] on span "." at bounding box center [247, 98] width 2 height 4
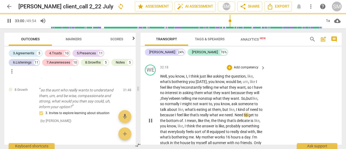
scroll to position [2736, 0]
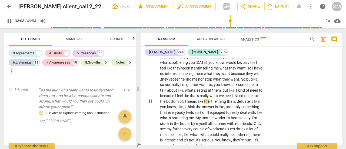
click at [244, 94] on span "to" at bounding box center [246, 96] width 4 height 4
click at [179, 99] on span "." at bounding box center [178, 101] width 2 height 4
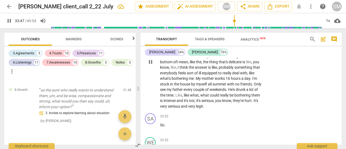
scroll to position [2775, 0]
click at [152, 113] on div "SA" at bounding box center [150, 118] width 11 height 11
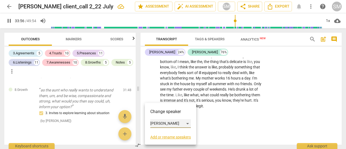
click at [188, 123] on div "[PERSON_NAME]" at bounding box center [171, 123] width 41 height 9
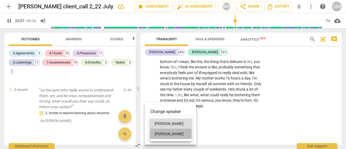
click at [175, 134] on li "[PERSON_NAME]" at bounding box center [171, 134] width 41 height 10
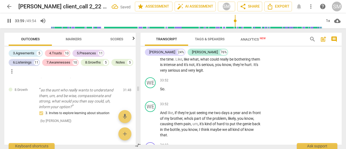
scroll to position [2821, 0]
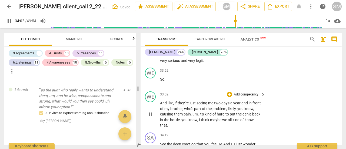
click at [162, 101] on span "And" at bounding box center [164, 103] width 8 height 4
type input "2042"
click at [168, 77] on p "So ." at bounding box center [211, 80] width 103 height 6
type input "2046"
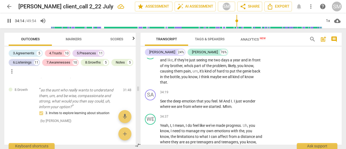
scroll to position [2865, 0]
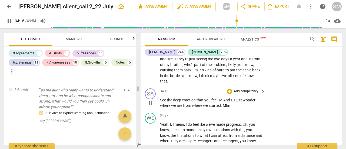
click at [161, 98] on span "See" at bounding box center [163, 100] width 7 height 4
type input "2060"
click at [227, 98] on span "And" at bounding box center [229, 100] width 8 height 4
drag, startPoint x: 224, startPoint y: 93, endPoint x: 232, endPoint y: 92, distance: 7.7
click at [232, 103] on span "Mhm" at bounding box center [227, 105] width 9 height 4
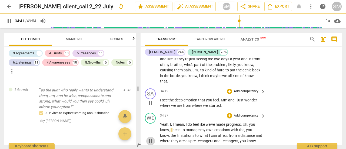
click at [151, 138] on span "pause" at bounding box center [151, 141] width 6 height 6
type input "2082"
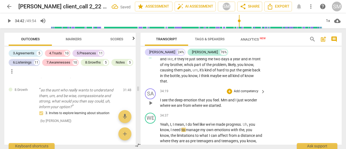
click at [223, 98] on span "Mm" at bounding box center [224, 100] width 7 height 4
click at [227, 98] on span "m" at bounding box center [224, 100] width 3 height 4
click at [233, 98] on span "and" at bounding box center [233, 100] width 7 height 4
click at [243, 89] on p "Add competency" at bounding box center [247, 91] width 26 height 5
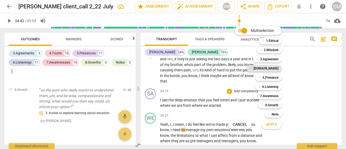
click at [276, 70] on b "[DOMAIN_NAME]" at bounding box center [266, 68] width 25 height 6
click at [274, 76] on b "5.Presence" at bounding box center [271, 77] width 16 height 6
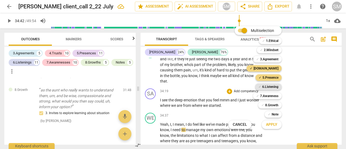
click at [272, 85] on b "6.Listening" at bounding box center [271, 87] width 16 height 6
click at [270, 95] on b "7.Awareness" at bounding box center [269, 96] width 18 height 6
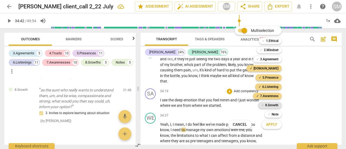
click at [270, 104] on b "8.Growth" at bounding box center [272, 105] width 13 height 6
click at [270, 124] on span "Apply" at bounding box center [271, 124] width 11 height 5
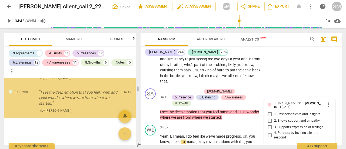
scroll to position [3364, 0]
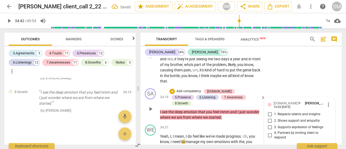
click at [269, 118] on input "2. Shows support and empathy" at bounding box center [270, 121] width 9 height 6
checkbox input "true"
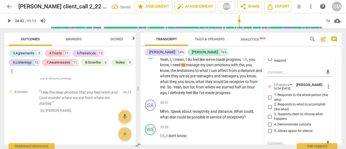
scroll to position [2942, 0]
click at [270, 94] on input "1. Responds to the whole person (the who)" at bounding box center [270, 97] width 9 height 6
checkbox input "true"
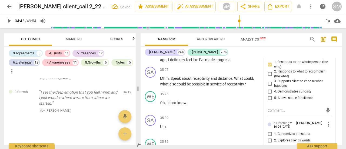
scroll to position [3378, 0]
click at [269, 80] on input "3. Supports client to choose what happens" at bounding box center [270, 83] width 9 height 6
click at [266, 80] on input "3. Supports client to choose what happens" at bounding box center [270, 83] width 9 height 6
click at [267, 80] on input "3. Supports client to choose what happens" at bounding box center [270, 83] width 9 height 6
checkbox input "false"
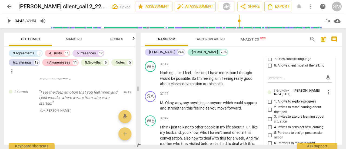
scroll to position [3188, 0]
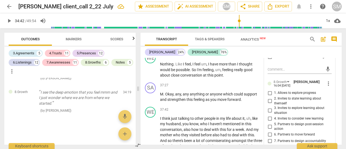
click at [270, 90] on input "1. Allows to explore progress" at bounding box center [270, 93] width 9 height 6
checkbox input "true"
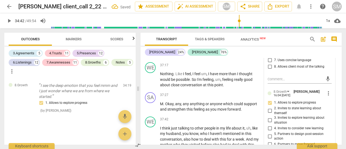
scroll to position [3178, 0]
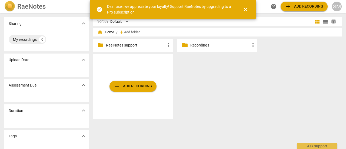
click at [202, 42] on div "folder Recordings more_vert" at bounding box center [218, 45] width 80 height 13
click at [197, 44] on p "Recordings" at bounding box center [221, 45] width 60 height 6
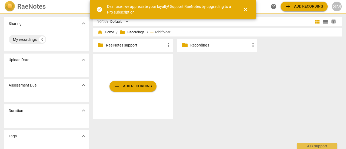
click at [197, 44] on p "Recordings" at bounding box center [221, 45] width 60 height 6
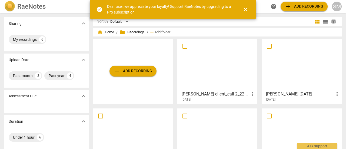
click at [199, 86] on div at bounding box center [217, 65] width 76 height 48
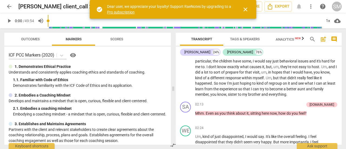
scroll to position [203, 0]
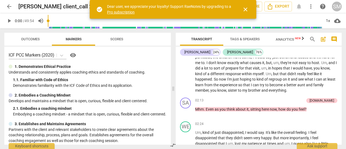
click at [25, 38] on span "Outcomes" at bounding box center [30, 39] width 19 height 4
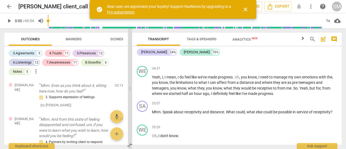
scroll to position [2087, 0]
drag, startPoint x: 173, startPoint y: 90, endPoint x: 129, endPoint y: 88, distance: 44.2
click at [129, 88] on span at bounding box center [129, 88] width 3 height 121
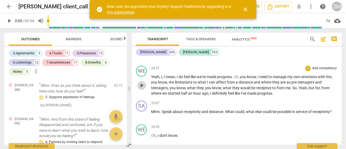
click at [141, 89] on span "play_arrow" at bounding box center [142, 85] width 6 height 6
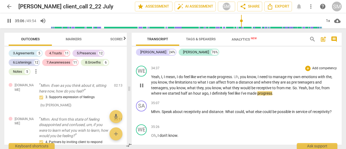
click at [302, 90] on span "Yeah" at bounding box center [303, 88] width 8 height 4
type input "2107"
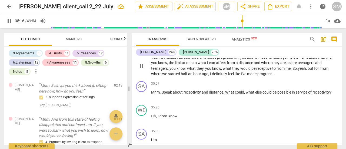
scroll to position [2109, 0]
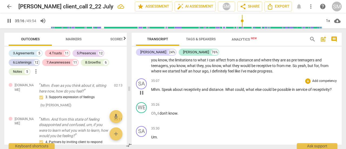
click at [152, 92] on span "Mhm" at bounding box center [155, 89] width 9 height 4
click at [141, 96] on span "pause" at bounding box center [142, 93] width 6 height 6
click at [141, 96] on span "play_arrow" at bounding box center [142, 93] width 6 height 6
click at [141, 96] on span "pause" at bounding box center [142, 93] width 6 height 6
type input "2124"
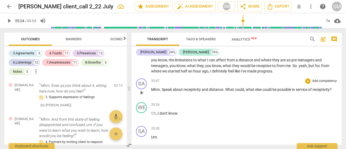
click at [317, 84] on p "Add competency" at bounding box center [325, 81] width 26 height 5
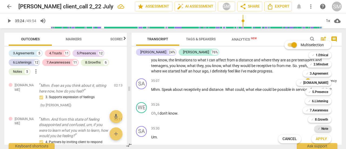
click at [323, 129] on b "Note" at bounding box center [325, 129] width 7 height 6
click at [321, 138] on span "Apply" at bounding box center [321, 138] width 11 height 5
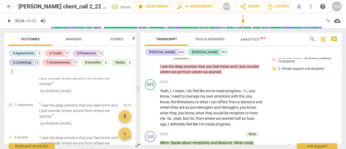
scroll to position [3416, 0]
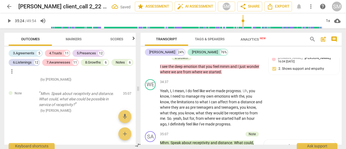
type textarea "I"
type textarea "I c"
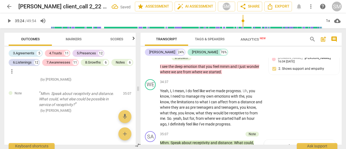
type textarea "I co"
type textarea "I cou"
type textarea "I coul"
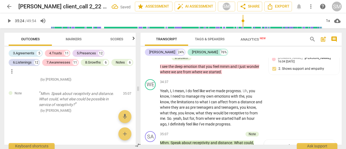
type textarea "I coul"
type textarea "I could"
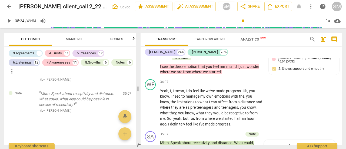
type textarea "I could h"
type textarea "I could ha"
type textarea "I could hav"
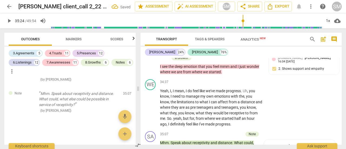
type textarea "I could hav"
type textarea "I could have"
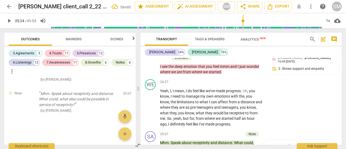
type textarea "I could have a"
type textarea "I could have ac"
type textarea "I could have ack"
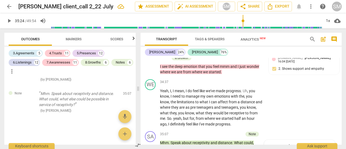
type textarea "I could have ack"
type textarea "I could have ackn"
type textarea "I could have ackno"
type textarea "I could have acknow"
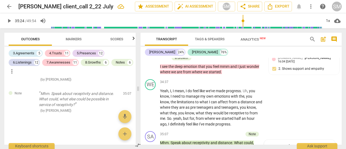
type textarea "I could have acknowl"
type textarea "I could have acknowle"
type textarea "I could have acknowled"
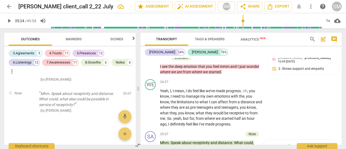
type textarea "I could have acknowledg"
type textarea "I could have acknowledge"
type textarea "I could have acknowledged"
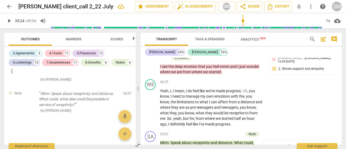
type textarea "I could have acknowledged"
type textarea "I could have acknowledged t"
type textarea "I could have acknowledged th"
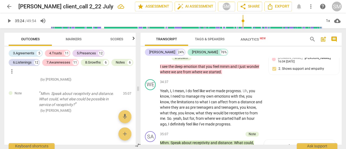
type textarea "I could have acknowledged th"
type textarea "I could have acknowledged the"
type textarea "I could have acknowledged the p"
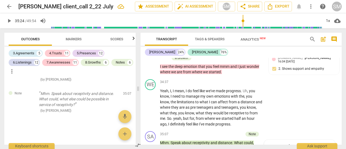
type textarea "I could have acknowledged the pr"
type textarea "I could have acknowledged the pro"
type textarea "I could have acknowledged the prog"
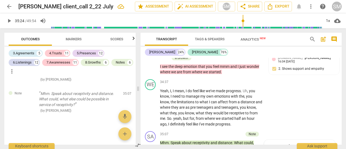
type textarea "I could have acknowledged the prog"
type textarea "I could have acknowledged the progt"
type textarea "I could have acknowledged the progte"
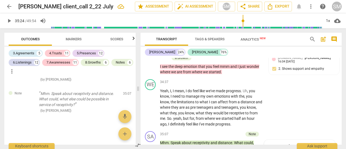
type textarea "I could have acknowledged the progte"
type textarea "I could have acknowledged the progtes"
type textarea "I could have acknowledged the progtess"
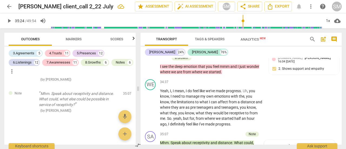
type textarea "I could have acknowledged the progtes"
type textarea "I could have acknowledged the progte"
type textarea "I could have acknowledged the progt"
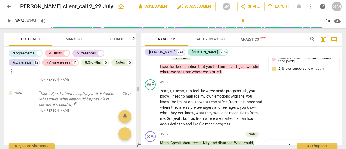
type textarea "I could have acknowledged the progt"
type textarea "I could have acknowledged the prog"
type textarea "I could have acknowledged the progr"
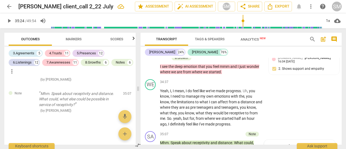
type textarea "I could have acknowledged the progre"
type textarea "I could have acknowledged the progres"
type textarea "I could have acknowledged the progress"
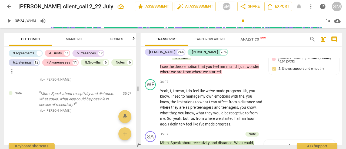
type textarea "I could have acknowledged the progress"
type textarea "I could have acknowledged the progress a"
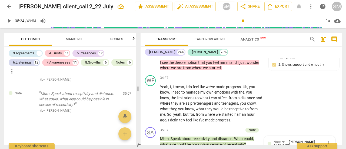
type textarea "I could have acknowledged the progress an"
type textarea "I could have acknowledged the progress and"
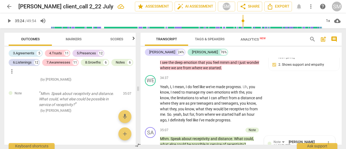
type textarea "I could have acknowledged the progress and a"
type textarea "I could have acknowledged the progress and as"
type textarea "I could have acknowledged the progress and ask"
type textarea "I could have acknowledged the progress and aske"
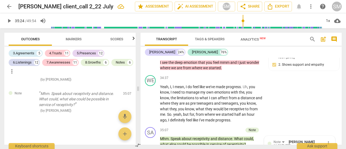
type textarea "I could have acknowledged the progress and aske"
type textarea "I could have acknowledged the progress and asked"
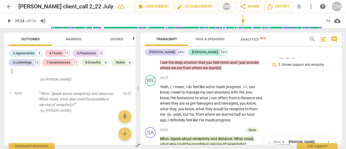
type textarea "I could have acknowledged the progress and asked h"
type textarea "I could have acknowledged the progress and asked he"
type textarea "I could have acknowledged the progress and asked her"
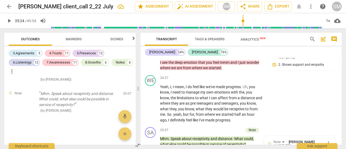
type textarea "I could have acknowledged the progress and asked her"
type textarea "I could have acknowledged the progress and asked her t"
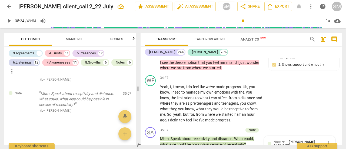
type textarea "I could have acknowledged the progress and asked her to"
type textarea "I could have acknowledged the progress and asked her to n"
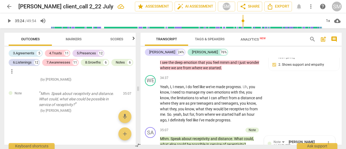
type textarea "I could have acknowledged the progress and asked her to n"
type textarea "I could have acknowledged the progress and asked her to na"
type textarea "I could have acknowledged the progress and asked her to nam"
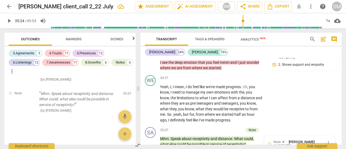
type textarea "I could have acknowledged the progress and asked her to name"
type textarea "I could have acknowledged the progress and asked her to name i"
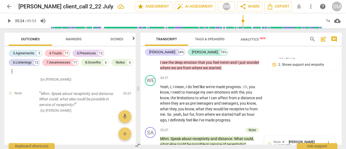
type textarea "I could have acknowledged the progress and asked her to name i"
type textarea "I could have acknowledged the progress and asked her to name it"
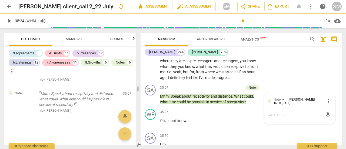
scroll to position [2978, 0]
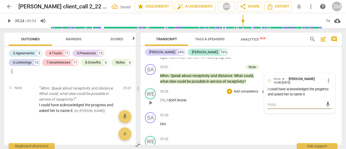
click at [175, 98] on span "don't" at bounding box center [173, 100] width 9 height 4
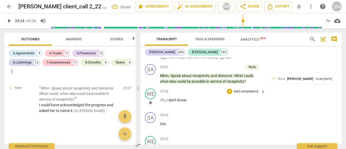
click at [151, 100] on span "play_arrow" at bounding box center [151, 103] width 6 height 6
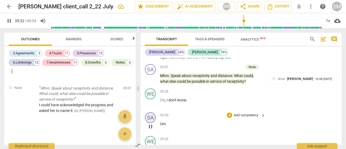
click at [153, 112] on div "SA" at bounding box center [150, 117] width 11 height 11
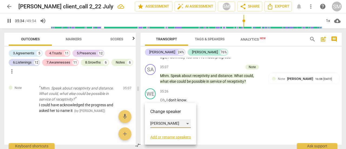
click at [190, 122] on div "[PERSON_NAME]" at bounding box center [171, 123] width 41 height 9
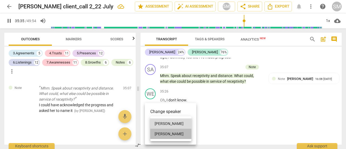
click at [171, 132] on li "[PERSON_NAME]" at bounding box center [171, 134] width 41 height 10
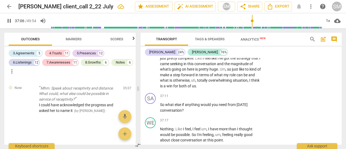
scroll to position [3131, 0]
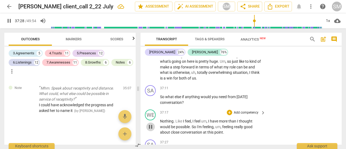
click at [149, 124] on span "pause" at bounding box center [151, 127] width 6 height 6
type input "2249"
click at [249, 86] on p "Add competency" at bounding box center [247, 88] width 26 height 5
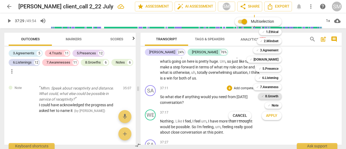
click at [266, 96] on b "8.Growth" at bounding box center [272, 96] width 13 height 6
click at [269, 116] on span "Apply" at bounding box center [271, 115] width 11 height 5
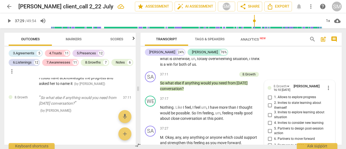
scroll to position [3144, 0]
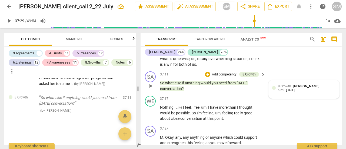
click at [292, 84] on div "8.Growth [PERSON_NAME] Chawla" at bounding box center [300, 86] width 44 height 5
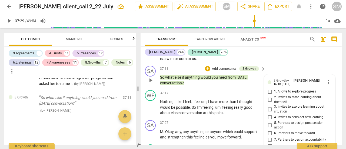
scroll to position [3150, 0]
click at [243, 120] on div "+ Add competency" at bounding box center [243, 122] width 32 height 5
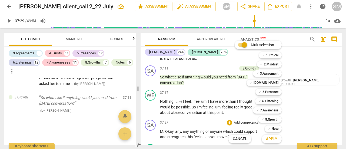
click at [314, 62] on div at bounding box center [173, 74] width 346 height 149
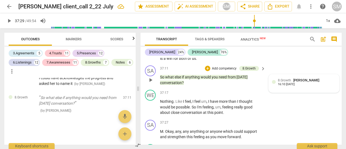
click at [322, 78] on div "8.Growth [PERSON_NAME] Chawla" at bounding box center [300, 80] width 44 height 5
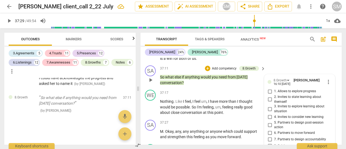
scroll to position [3153, 0]
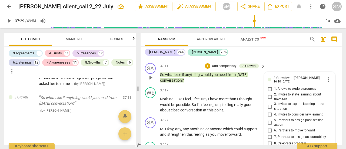
click at [329, 76] on span "more_vert" at bounding box center [329, 79] width 6 height 6
click at [331, 70] on li "Delete" at bounding box center [332, 70] width 19 height 10
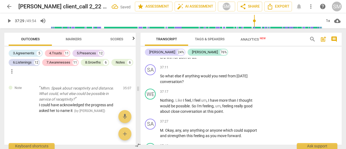
scroll to position [3431, 0]
click at [283, 94] on div "WE play_arrow pause 37:17 + Add competency keyboard_arrow_right Nothing . Like …" at bounding box center [241, 102] width 201 height 30
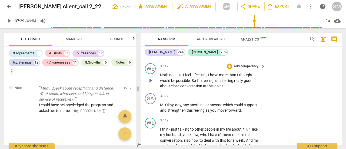
scroll to position [3177, 0]
click at [181, 108] on span "strengthen" at bounding box center [177, 110] width 19 height 4
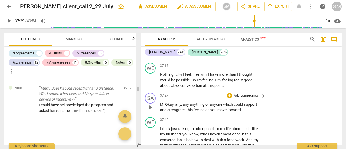
click at [248, 93] on p "Add competency" at bounding box center [247, 95] width 26 height 5
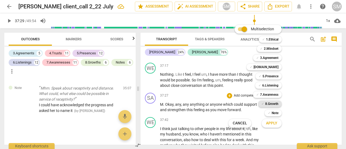
click at [273, 105] on b "8.Growth" at bounding box center [272, 104] width 13 height 6
click at [271, 125] on span "Apply" at bounding box center [271, 123] width 11 height 5
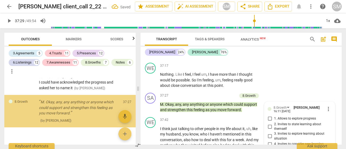
scroll to position [3454, 0]
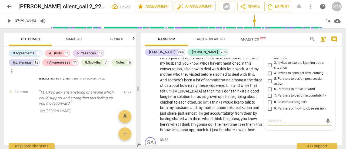
click at [269, 93] on input "7. Partners to design accountability" at bounding box center [270, 96] width 9 height 6
checkbox input "true"
click at [267, 86] on input "6. Partners to move forward" at bounding box center [270, 89] width 9 height 6
checkbox input "true"
click at [268, 78] on input "5. Partners to design post-session action" at bounding box center [270, 81] width 9 height 6
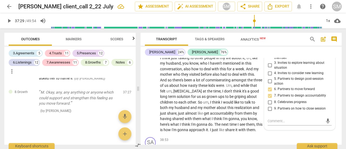
checkbox input "true"
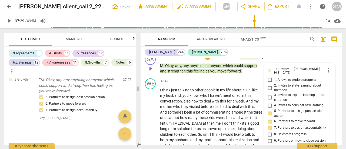
scroll to position [3210, 0]
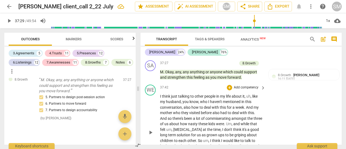
click at [161, 94] on span "I" at bounding box center [161, 96] width 2 height 4
click at [151, 129] on span "play_arrow" at bounding box center [151, 132] width 6 height 6
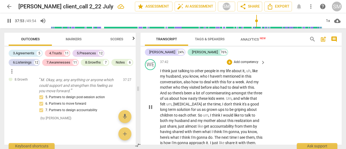
scroll to position [3236, 0]
click at [216, 135] on span "The" at bounding box center [218, 137] width 7 height 4
type input "2324"
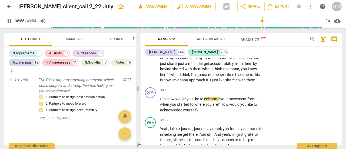
scroll to position [3301, 0]
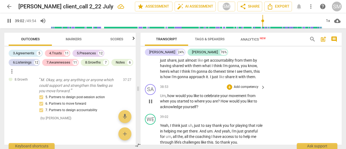
click at [152, 95] on div "play_arrow pause" at bounding box center [153, 101] width 14 height 13
click at [153, 131] on span "pause" at bounding box center [151, 134] width 6 height 6
type input "2345"
click at [225, 93] on p "Um , how would you like to celebrate your movement from when you started to whe…" at bounding box center [211, 101] width 103 height 17
click at [246, 85] on p "Add competency" at bounding box center [247, 87] width 26 height 5
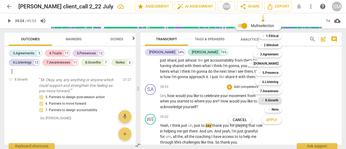
click at [273, 102] on b "8.Growth" at bounding box center [272, 100] width 13 height 6
click at [274, 123] on button "Apply" at bounding box center [272, 120] width 20 height 10
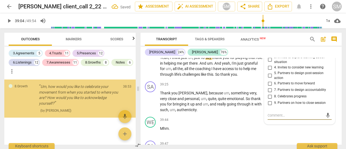
scroll to position [3509, 0]
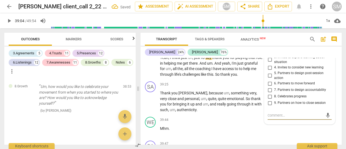
click at [269, 93] on input "8. Celebrates progress" at bounding box center [270, 96] width 9 height 6
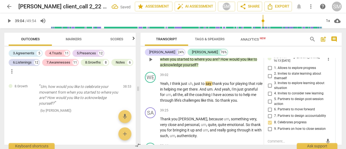
scroll to position [3343, 0]
click at [270, 120] on input "8. Celebrates progress" at bounding box center [270, 123] width 9 height 6
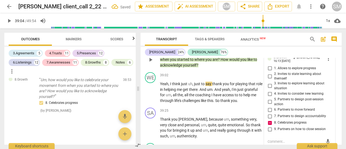
click at [270, 120] on input "8. Celebrates progress" at bounding box center [270, 123] width 9 height 6
checkbox input "false"
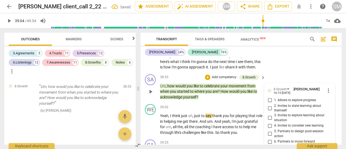
scroll to position [3311, 0]
click at [329, 88] on span "more_vert" at bounding box center [329, 91] width 6 height 6
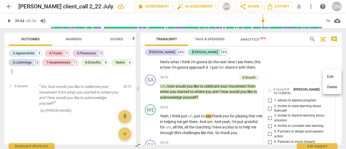
click at [332, 89] on li "Delete" at bounding box center [332, 87] width 19 height 10
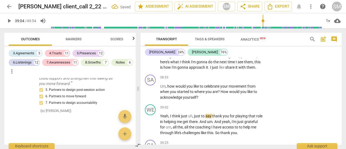
scroll to position [3483, 0]
click at [249, 84] on span "from" at bounding box center [252, 86] width 8 height 4
click at [242, 75] on p "Add competency" at bounding box center [247, 77] width 26 height 5
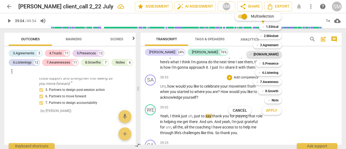
click at [270, 53] on b "[DOMAIN_NAME]" at bounding box center [266, 54] width 25 height 6
click at [270, 61] on b "5.Presence" at bounding box center [271, 63] width 16 height 6
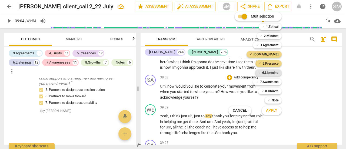
click at [270, 72] on b "6.Listening" at bounding box center [271, 73] width 16 height 6
click at [269, 80] on b "7.Awareness" at bounding box center [269, 82] width 18 height 6
click at [270, 110] on span "Apply" at bounding box center [271, 110] width 11 height 5
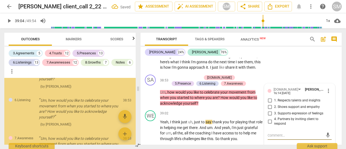
scroll to position [3623, 0]
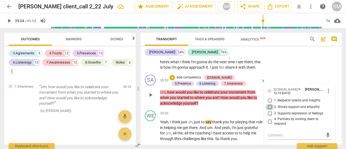
click at [270, 104] on input "2. Shows support and empathy" at bounding box center [270, 107] width 9 height 6
checkbox input "true"
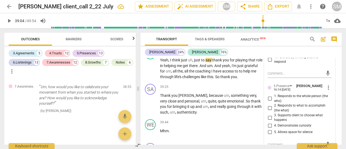
scroll to position [3369, 0]
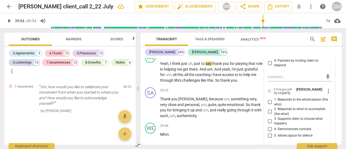
click at [330, 88] on span "more_vert" at bounding box center [329, 91] width 6 height 6
click at [331, 90] on li "Delete" at bounding box center [332, 87] width 19 height 10
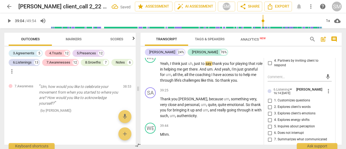
scroll to position [3592, 0]
click at [269, 123] on input "5. Inquires about perception" at bounding box center [270, 126] width 9 height 6
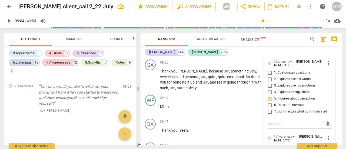
scroll to position [3404, 0]
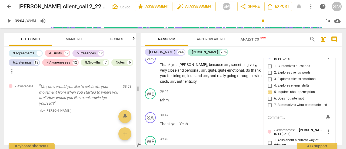
click at [270, 89] on input "5. Inquires about perception" at bounding box center [270, 92] width 9 height 6
click at [268, 89] on input "5. Inquires about perception" at bounding box center [270, 92] width 9 height 6
checkbox input "false"
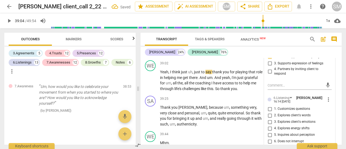
scroll to position [3358, 0]
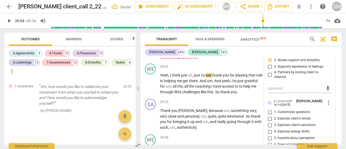
click at [329, 100] on span "more_vert" at bounding box center [329, 103] width 6 height 6
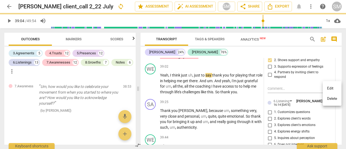
click at [333, 103] on li "Delete" at bounding box center [332, 99] width 19 height 10
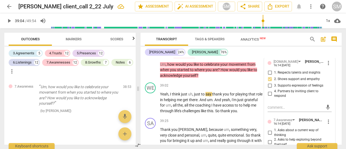
scroll to position [3338, 0]
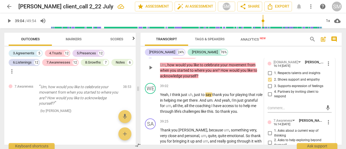
click at [326, 119] on span "more_vert" at bounding box center [329, 122] width 6 height 6
click at [331, 118] on li "Delete" at bounding box center [332, 118] width 19 height 10
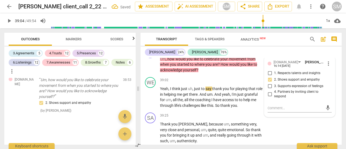
scroll to position [3528, 0]
click at [153, 94] on span "play_arrow" at bounding box center [151, 97] width 6 height 6
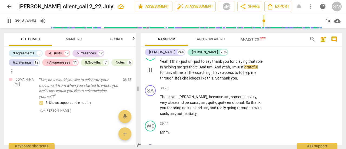
scroll to position [3366, 0]
click at [241, 86] on p "Add competency" at bounding box center [247, 88] width 26 height 5
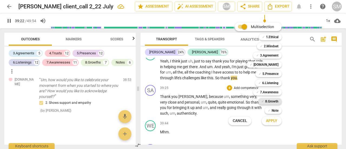
click at [270, 100] on b "8.Growth" at bounding box center [272, 101] width 13 height 6
click at [275, 121] on span "Apply" at bounding box center [271, 120] width 11 height 5
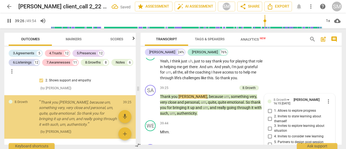
scroll to position [3556, 0]
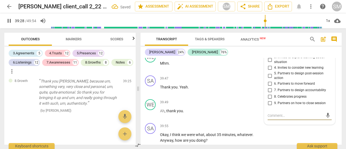
type input "2368"
click at [270, 94] on input "8. Celebrates progress" at bounding box center [270, 97] width 9 height 6
checkbox input "true"
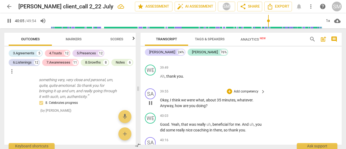
scroll to position [3471, 0]
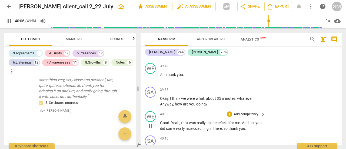
click at [153, 122] on button "pause" at bounding box center [150, 126] width 9 height 9
type input "2407"
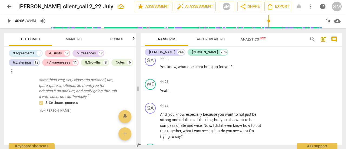
scroll to position [4048, 0]
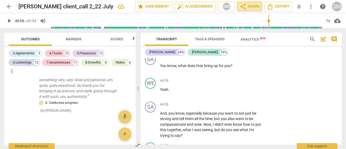
click at [253, 5] on span "share Share" at bounding box center [250, 6] width 20 height 6
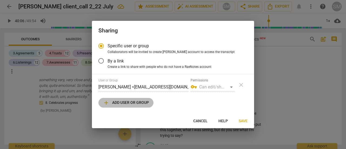
click at [134, 102] on span "add Add user or group" at bounding box center [126, 103] width 46 height 6
radio input "false"
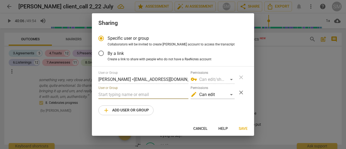
click at [126, 94] on input "text" at bounding box center [144, 94] width 90 height 9
type input "[PERSON_NAME][EMAIL_ADDRESS][DOMAIN_NAME]"
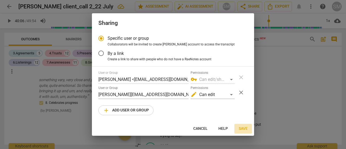
click at [244, 129] on span "Save" at bounding box center [243, 128] width 9 height 5
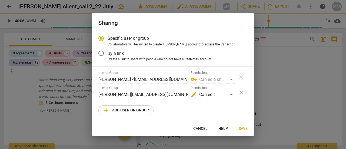
radio input "false"
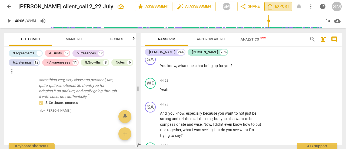
click at [278, 5] on span "Export" at bounding box center [278, 6] width 23 height 6
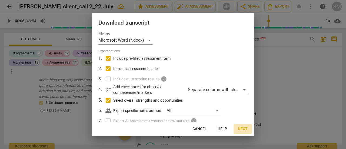
click at [242, 128] on span "Next" at bounding box center [243, 128] width 10 height 5
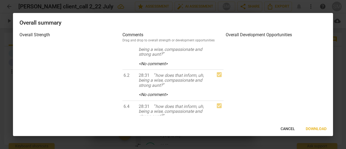
scroll to position [5334, 0]
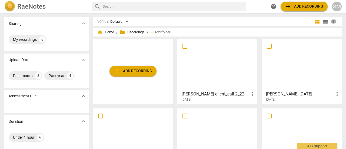
click at [204, 94] on h3 "[PERSON_NAME] client_call 2_22 July" at bounding box center [216, 94] width 68 height 6
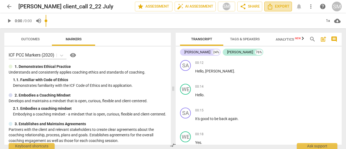
click at [284, 7] on span "Export" at bounding box center [278, 6] width 23 height 6
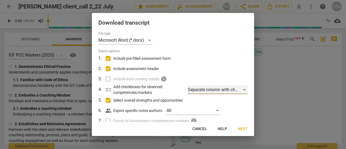
click at [244, 90] on div "Separate column with check marks" at bounding box center [218, 90] width 60 height 9
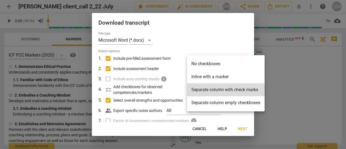
click at [241, 128] on div at bounding box center [173, 74] width 346 height 149
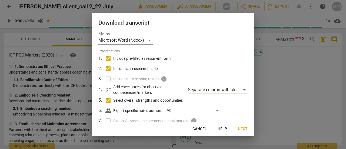
click at [241, 128] on span "Next" at bounding box center [243, 128] width 10 height 5
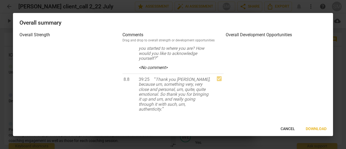
scroll to position [6365, 0]
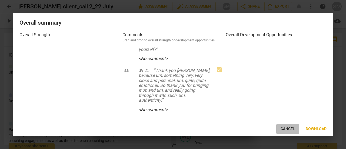
click at [287, 129] on span "Cancel" at bounding box center [288, 128] width 14 height 5
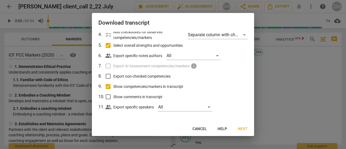
scroll to position [56, 0]
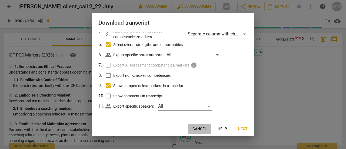
click at [202, 129] on span "Cancel" at bounding box center [200, 128] width 14 height 5
